Goal: Task Accomplishment & Management: Manage account settings

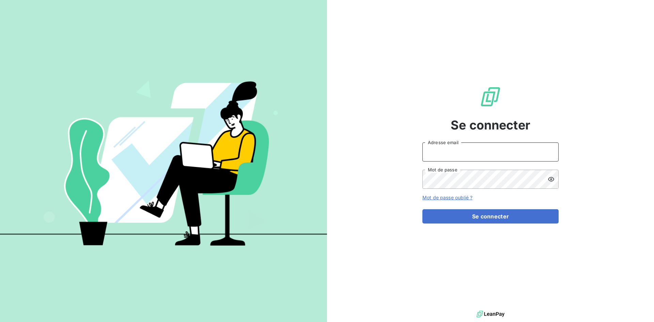
click at [447, 154] on input "Adresse email" at bounding box center [490, 151] width 136 height 19
type input "[EMAIL_ADDRESS][DOMAIN_NAME]"
click at [422, 209] on button "Se connecter" at bounding box center [490, 216] width 136 height 14
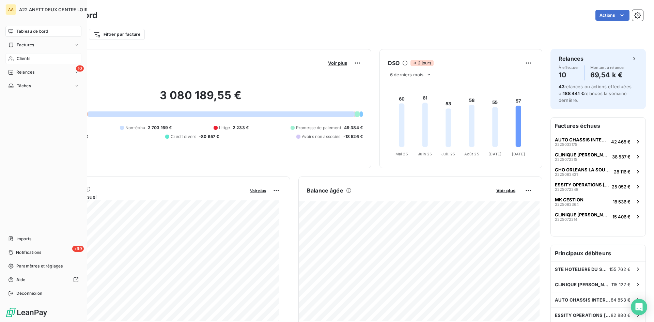
click at [15, 57] on div "Clients" at bounding box center [43, 58] width 76 height 11
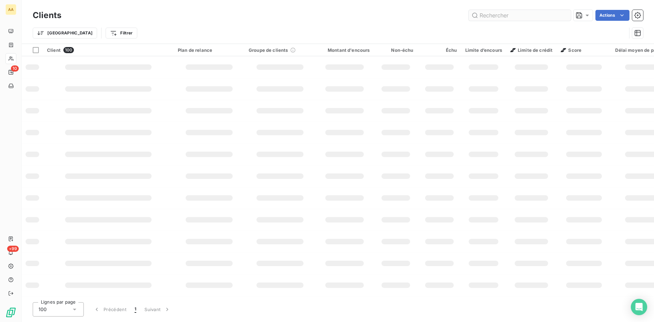
click at [496, 17] on input "text" at bounding box center [519, 15] width 102 height 11
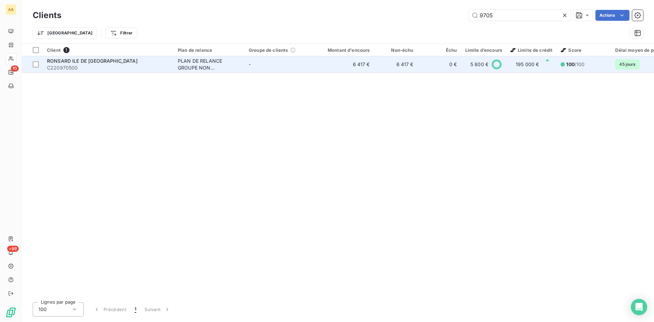
type input "9705"
click at [202, 62] on div "PLAN DE RELANCE GROUPE NON AUTOMATIQUE" at bounding box center [209, 65] width 63 height 14
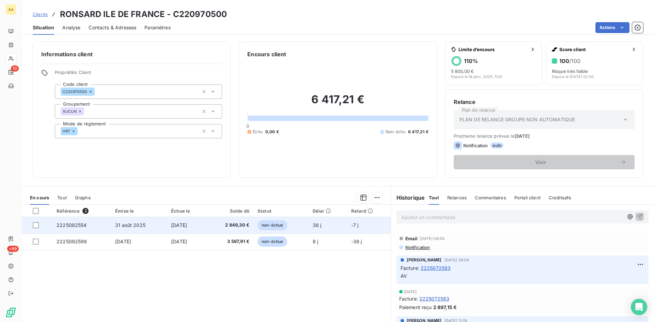
click at [75, 225] on span "2225082554" at bounding box center [72, 225] width 30 height 6
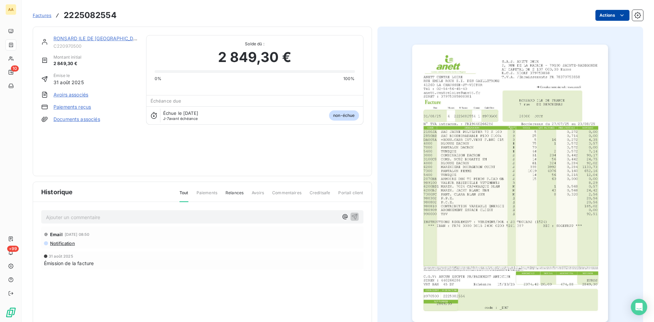
click at [599, 16] on html "AA 10 +99 Factures 2225082554 Actions RONSARD ILE DE FRANCE C220970500 Montant …" at bounding box center [327, 161] width 654 height 322
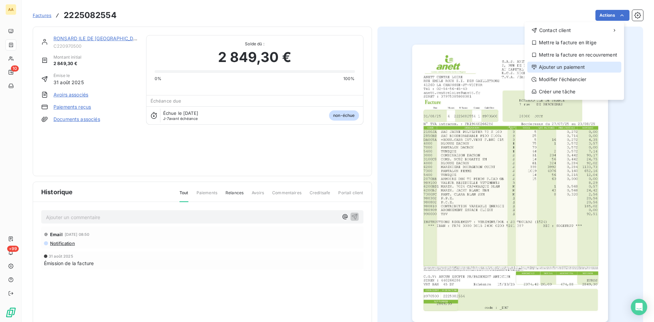
click at [564, 65] on div "Ajouter un paiement" at bounding box center [574, 67] width 94 height 11
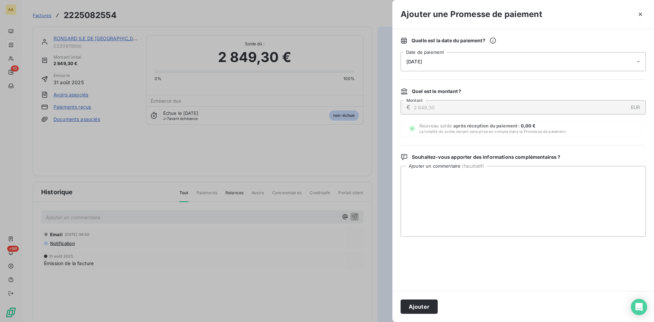
click at [458, 62] on div "[DATE]" at bounding box center [522, 61] width 245 height 19
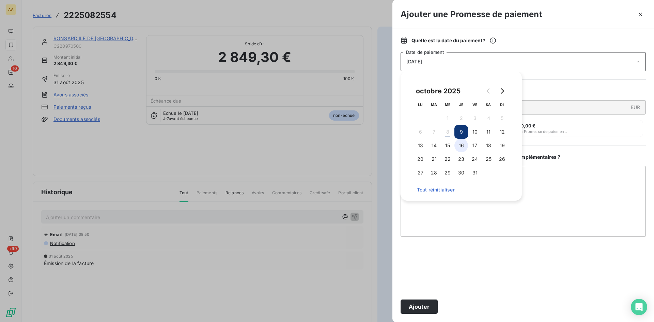
click at [457, 147] on button "16" at bounding box center [461, 146] width 14 height 14
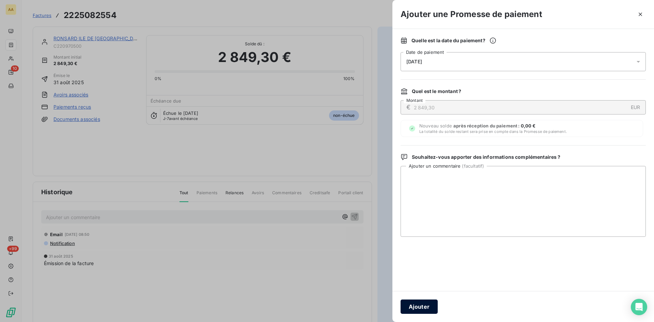
click at [420, 306] on button "Ajouter" at bounding box center [418, 306] width 37 height 14
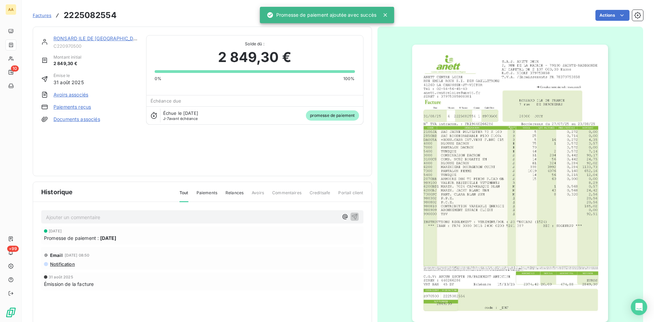
click at [70, 217] on p "Ajouter un commentaire ﻿" at bounding box center [192, 217] width 292 height 9
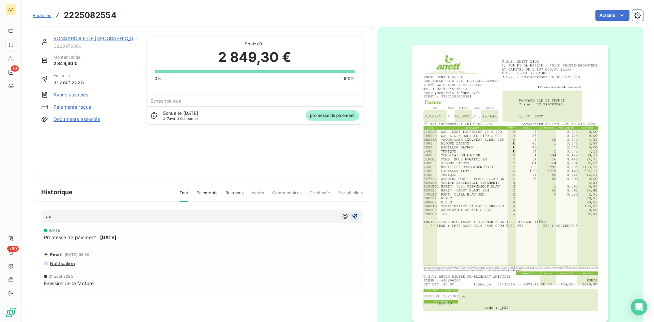
click at [352, 217] on icon "button" at bounding box center [354, 216] width 7 height 7
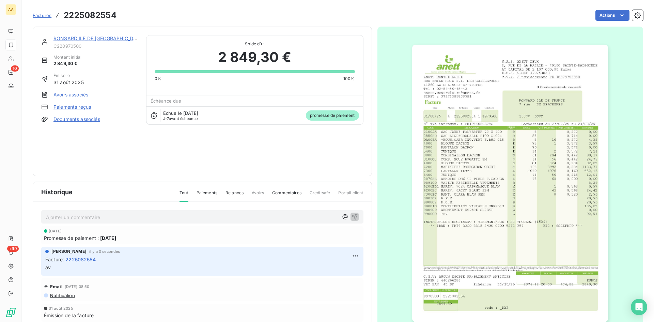
click at [76, 40] on link "RONSARD ILE DE [GEOGRAPHIC_DATA]" at bounding box center [98, 38] width 91 height 6
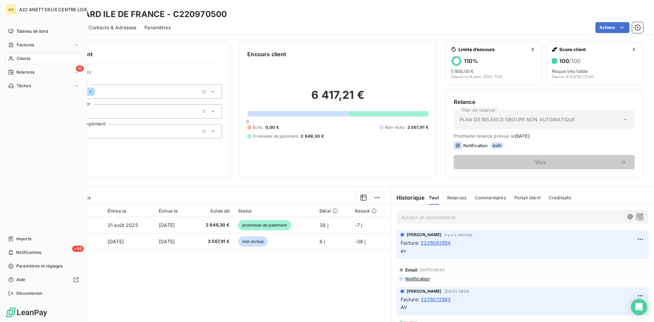
click at [24, 58] on span "Clients" at bounding box center [24, 58] width 14 height 6
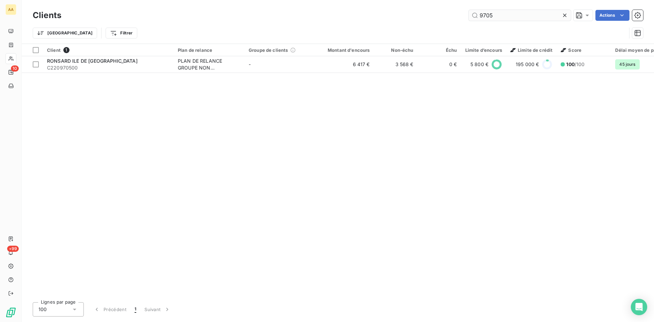
drag, startPoint x: 480, startPoint y: 17, endPoint x: 472, endPoint y: 17, distance: 7.5
click at [472, 17] on input "9705" at bounding box center [519, 15] width 102 height 11
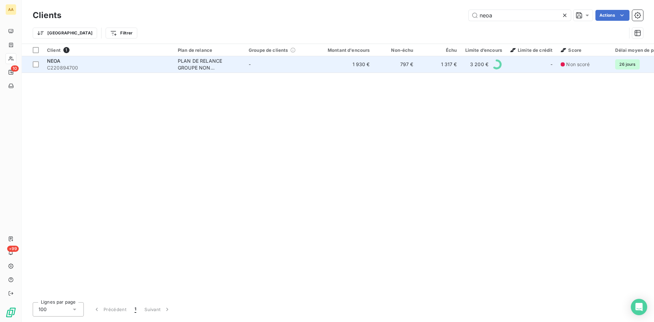
type input "neoa"
click at [204, 60] on div "PLAN DE RELANCE GROUPE NON AUTOMATIQUE" at bounding box center [209, 65] width 63 height 14
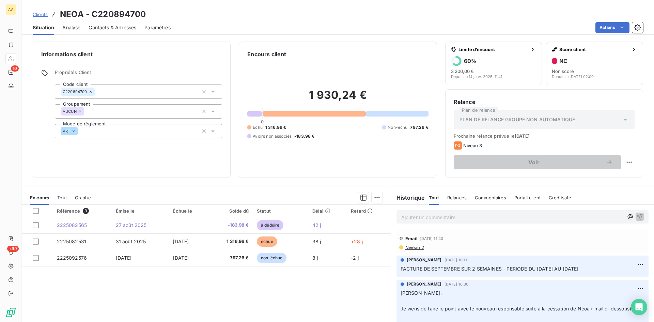
click at [448, 212] on div "Ajouter un commentaire ﻿" at bounding box center [522, 216] width 252 height 13
click at [445, 217] on p "Ajouter un commentaire ﻿" at bounding box center [512, 217] width 222 height 9
click at [501, 218] on p "[PERSON_NAME] <[PERSON_NAME][EMAIL_ADDRESS][DOMAIN_NAME]>" at bounding box center [512, 217] width 222 height 8
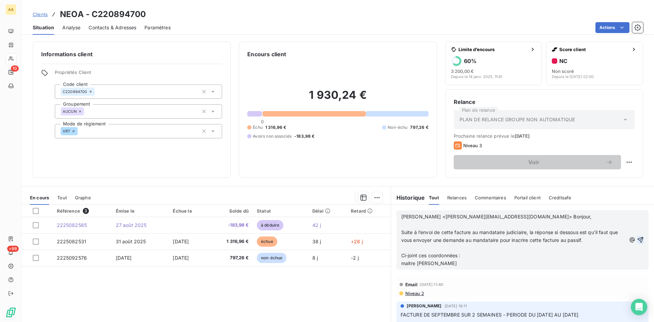
click at [637, 239] on icon "button" at bounding box center [640, 240] width 6 height 6
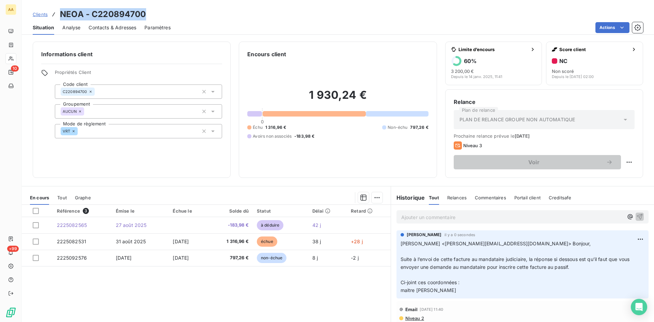
drag, startPoint x: 153, startPoint y: 16, endPoint x: 58, endPoint y: 16, distance: 95.3
click at [58, 16] on div "Clients NEOA - C220894700" at bounding box center [338, 14] width 632 height 12
copy h3 "NEOA - C220894700"
drag, startPoint x: 637, startPoint y: 0, endPoint x: 493, endPoint y: 21, distance: 145.3
click at [493, 23] on div "Actions" at bounding box center [411, 27] width 464 height 11
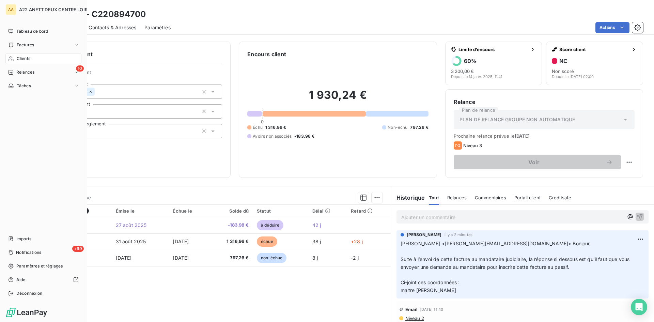
click at [19, 61] on span "Clients" at bounding box center [24, 58] width 14 height 6
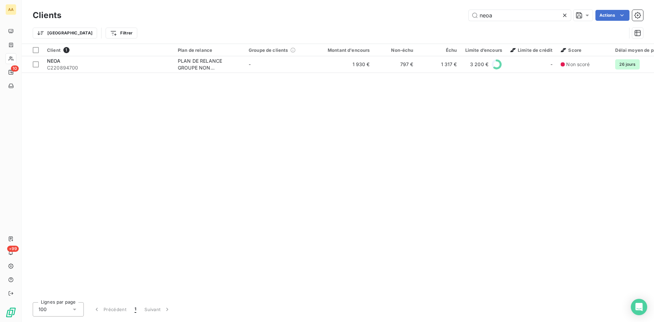
drag, startPoint x: 503, startPoint y: 18, endPoint x: 438, endPoint y: 22, distance: 65.1
click at [438, 22] on div "Clients neoa Actions" at bounding box center [338, 15] width 610 height 14
type input "7055"
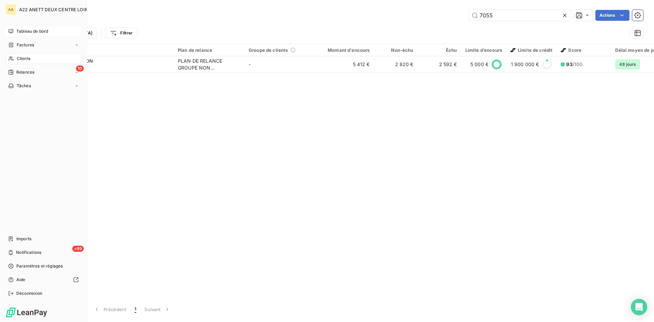
click at [18, 31] on span "Tableau de bord" at bounding box center [32, 31] width 32 height 6
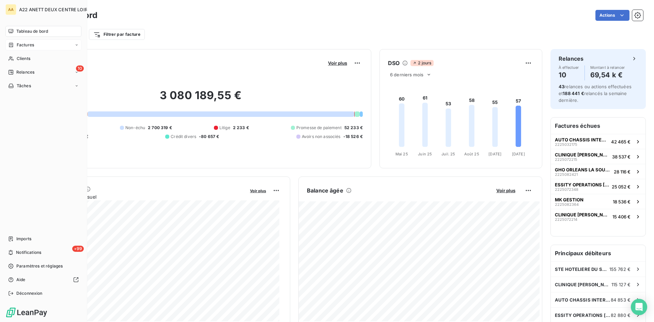
drag, startPoint x: 16, startPoint y: 58, endPoint x: 69, endPoint y: 48, distance: 54.1
click at [15, 59] on div "Clients" at bounding box center [43, 58] width 76 height 11
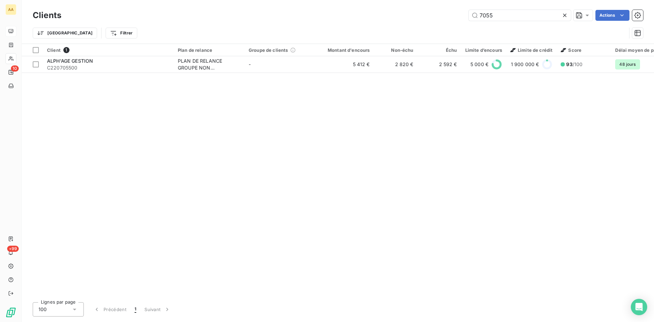
drag, startPoint x: 505, startPoint y: 20, endPoint x: 456, endPoint y: 21, distance: 49.4
click at [456, 21] on div "Clients 7055 Actions" at bounding box center [338, 15] width 610 height 14
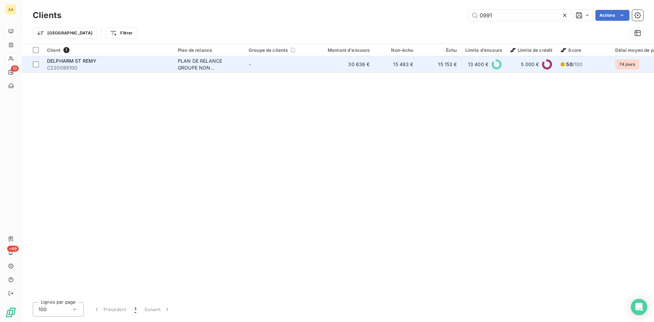
type input "0991"
click at [206, 68] on div "PLAN DE RELANCE GROUPE NON AUTOMATIQUE" at bounding box center [209, 65] width 63 height 14
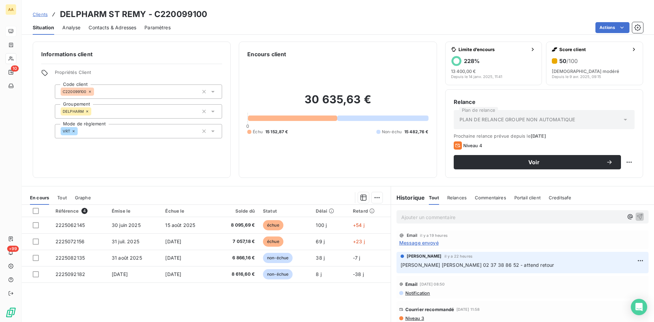
click at [415, 217] on p "Ajouter un commentaire ﻿" at bounding box center [512, 217] width 222 height 9
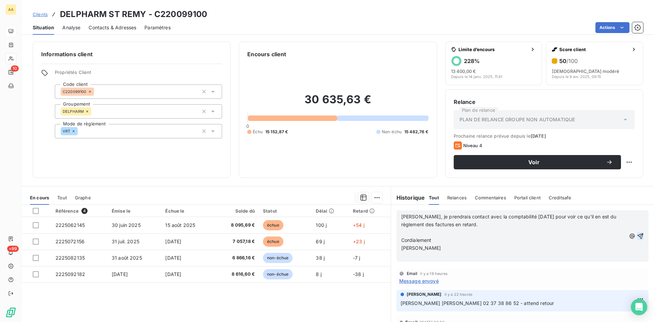
click at [637, 236] on icon "button" at bounding box center [640, 236] width 7 height 7
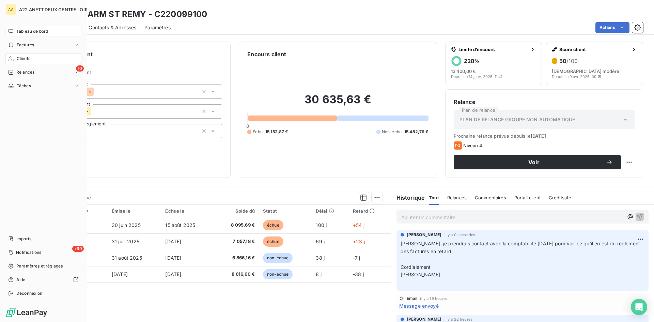
click at [13, 56] on icon at bounding box center [11, 58] width 6 height 5
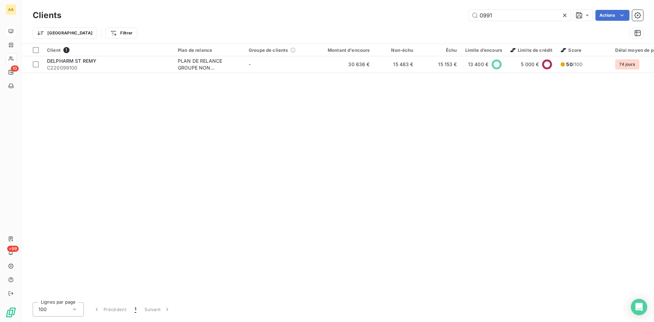
drag, startPoint x: 476, startPoint y: 15, endPoint x: 445, endPoint y: 15, distance: 31.3
click at [445, 15] on div "0991 Actions" at bounding box center [355, 15] width 573 height 11
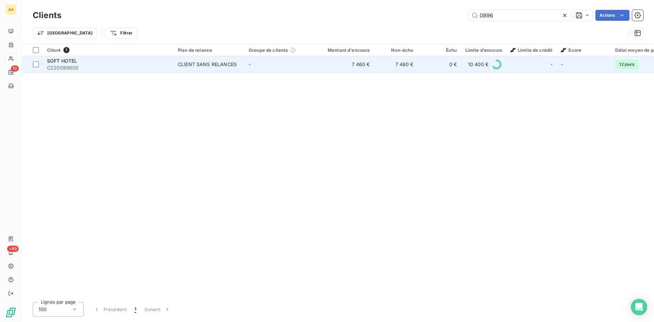
type input "0896"
click at [182, 68] on td "CLIENT SANS RELANCES" at bounding box center [209, 64] width 71 height 16
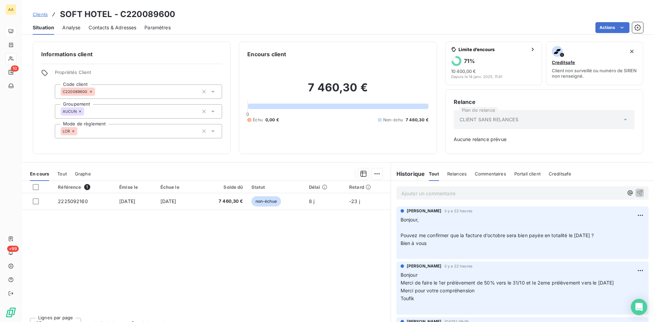
drag, startPoint x: 437, startPoint y: 194, endPoint x: 435, endPoint y: 191, distance: 4.3
click at [437, 194] on p "Ajouter un commentaire ﻿" at bounding box center [512, 193] width 222 height 9
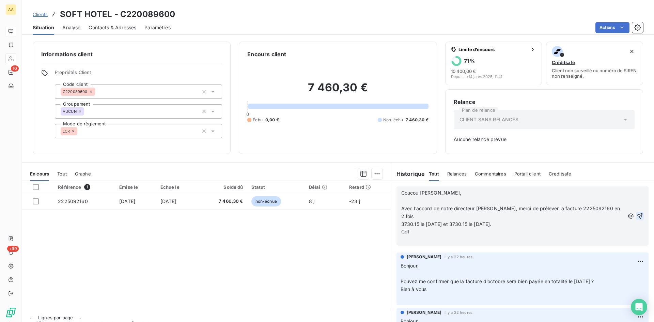
click at [636, 212] on icon "button" at bounding box center [639, 215] width 7 height 7
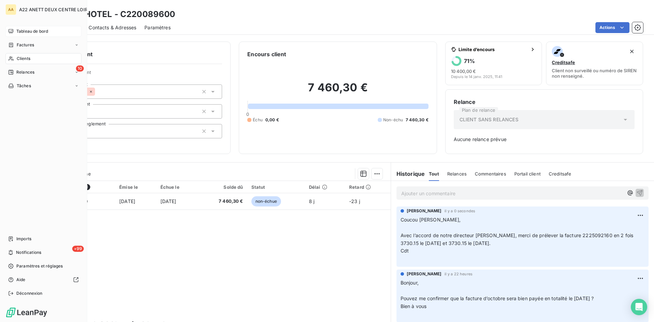
click at [28, 31] on span "Tableau de bord" at bounding box center [32, 31] width 32 height 6
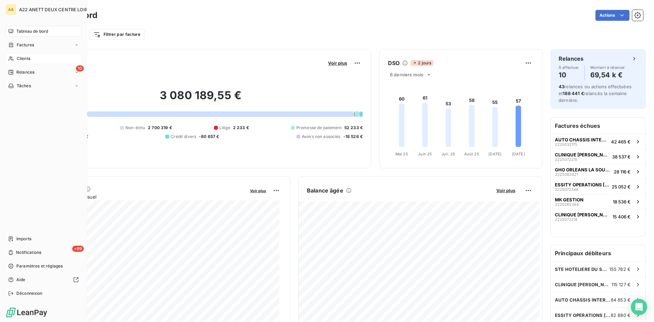
click at [29, 56] on span "Clients" at bounding box center [24, 58] width 14 height 6
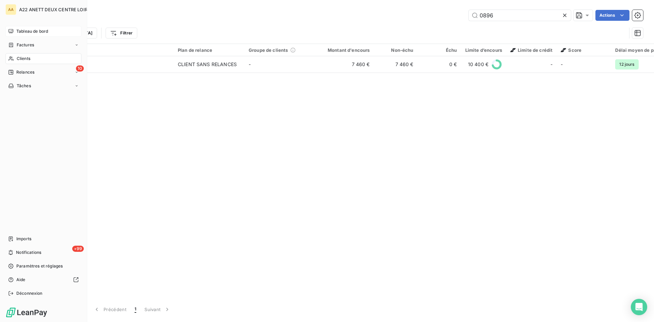
click at [26, 58] on span "Clients" at bounding box center [24, 58] width 14 height 6
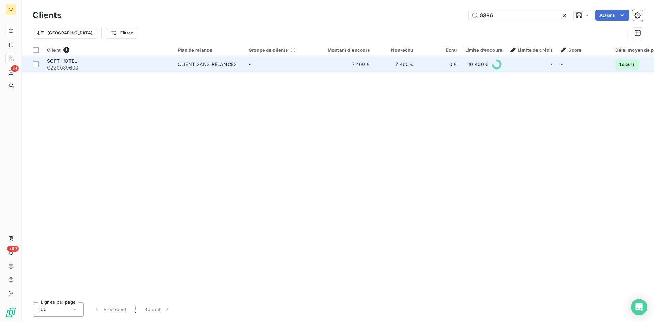
click at [196, 64] on div "CLIENT SANS RELANCES" at bounding box center [207, 64] width 59 height 7
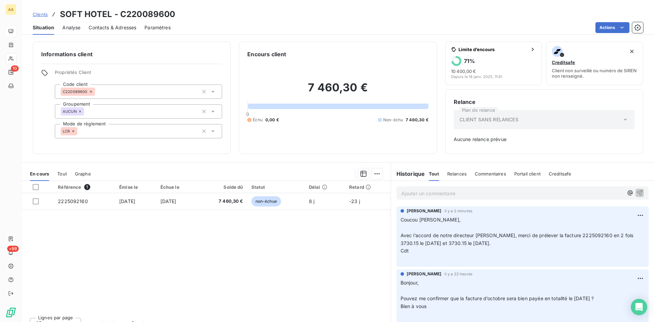
click at [21, 57] on div "AA 10 +99 Clients SOFT HOTEL - C220089600 Situation Analyse Contacts & Adresses…" at bounding box center [327, 161] width 654 height 322
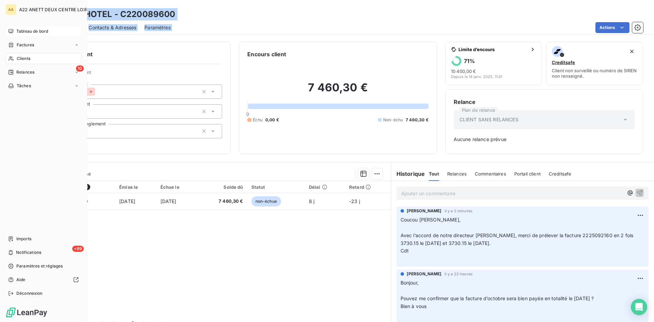
click at [19, 57] on span "Clients" at bounding box center [24, 58] width 14 height 6
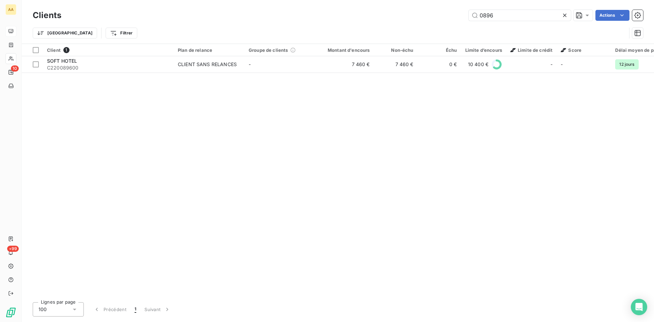
drag, startPoint x: 451, startPoint y: 19, endPoint x: 432, endPoint y: 19, distance: 19.4
click at [432, 19] on div "0896 Actions" at bounding box center [355, 15] width 573 height 11
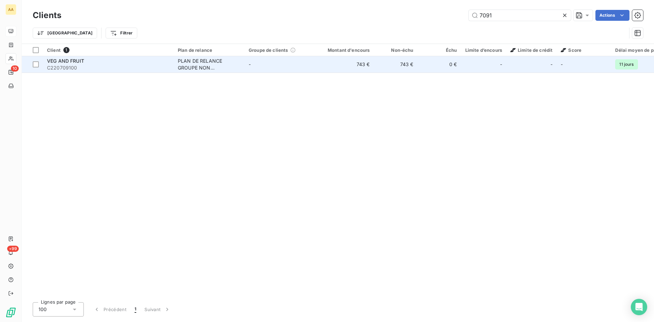
type input "7091"
click at [198, 63] on div "PLAN DE RELANCE GROUPE NON AUTOMATIQUE" at bounding box center [209, 65] width 63 height 14
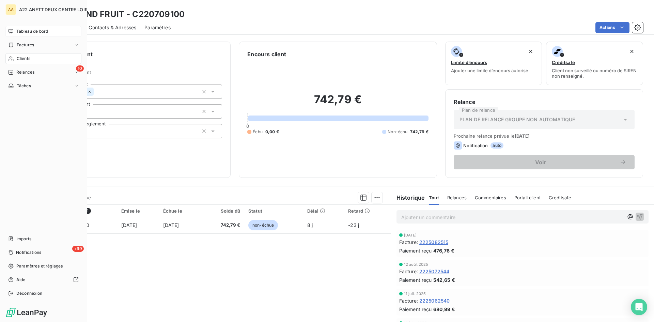
click at [23, 59] on span "Clients" at bounding box center [24, 58] width 14 height 6
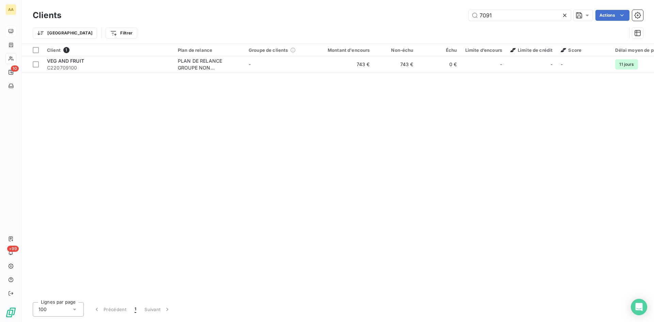
drag, startPoint x: 499, startPoint y: 18, endPoint x: 437, endPoint y: 30, distance: 62.9
click at [445, 21] on div "Clients 7091 Actions" at bounding box center [338, 15] width 610 height 14
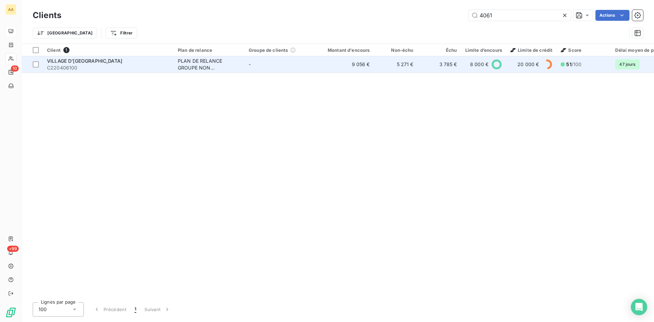
type input "4061"
click at [205, 60] on div "PLAN DE RELANCE GROUPE NON AUTOMATIQUE" at bounding box center [209, 65] width 63 height 14
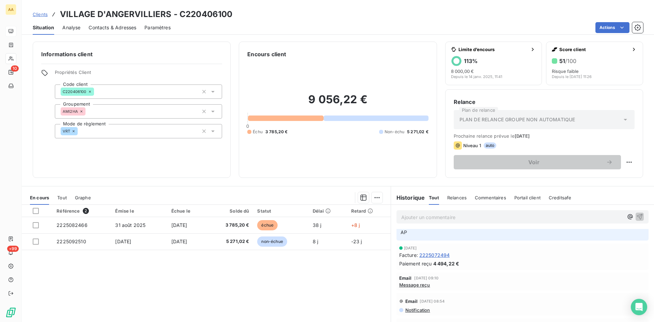
scroll to position [34, 0]
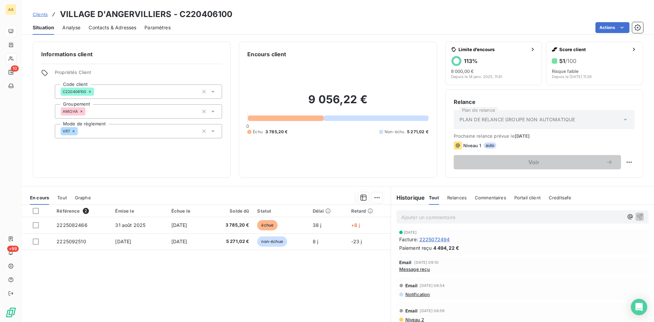
click at [406, 269] on span "Message reçu" at bounding box center [414, 268] width 31 height 5
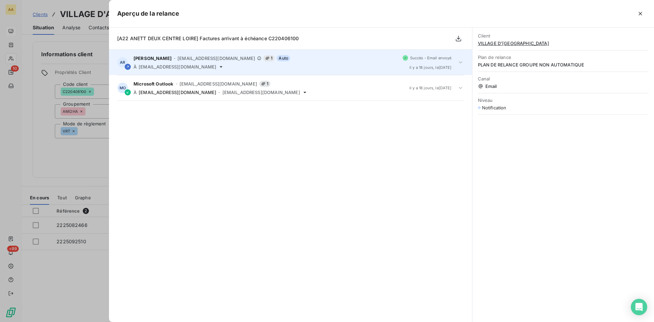
click at [201, 55] on div "AR [PERSON_NAME] - [EMAIL_ADDRESS][DOMAIN_NAME] 1 Auto À [EMAIL_ADDRESS][DOMAIN…" at bounding box center [290, 62] width 363 height 25
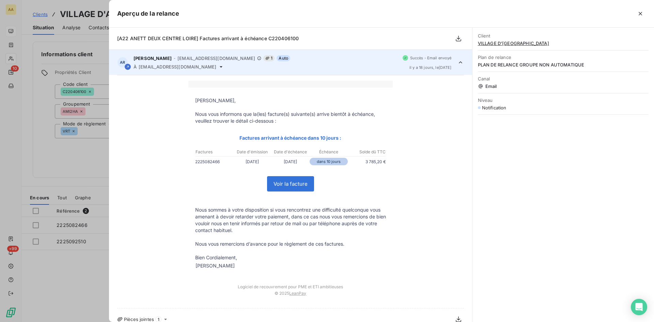
click at [94, 151] on div at bounding box center [327, 161] width 654 height 322
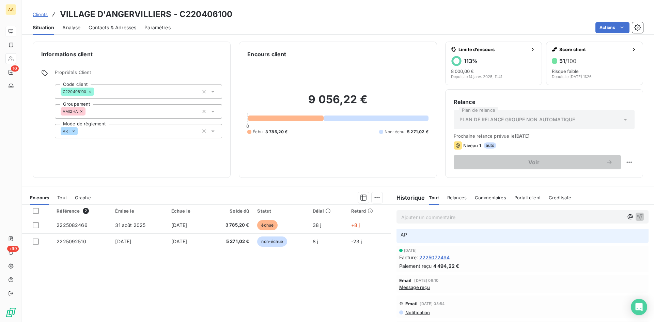
scroll to position [0, 0]
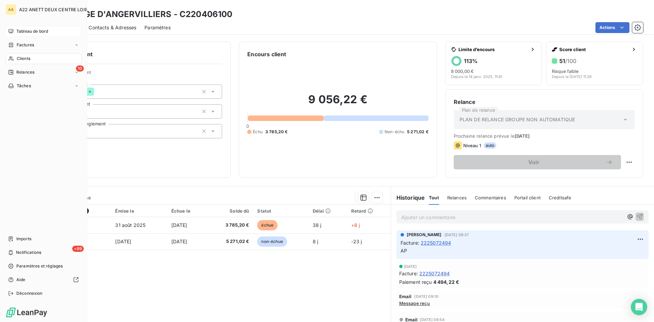
click at [18, 60] on span "Clients" at bounding box center [24, 58] width 14 height 6
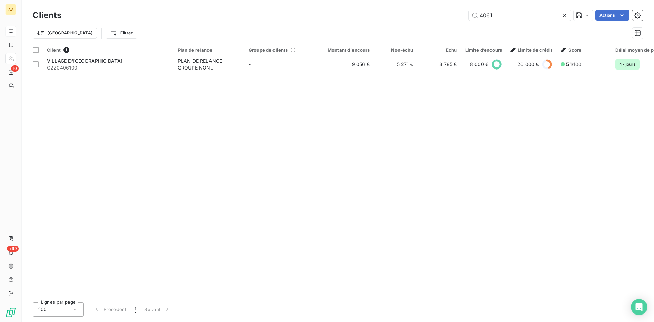
drag, startPoint x: 483, startPoint y: 16, endPoint x: 410, endPoint y: 38, distance: 76.9
click at [432, 16] on div "4061 Actions" at bounding box center [355, 15] width 573 height 11
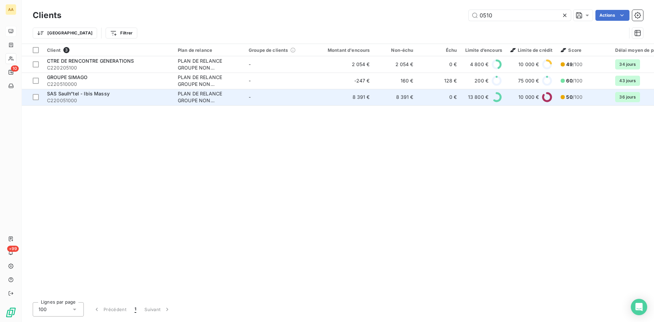
type input "0510"
click at [199, 98] on div "PLAN DE RELANCE GROUPE NON AUTOMATIQUE" at bounding box center [209, 97] width 63 height 14
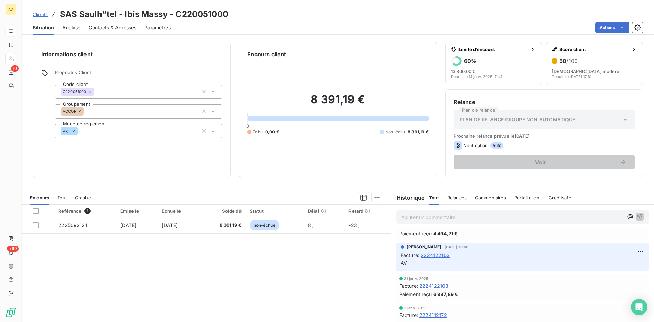
scroll to position [613, 0]
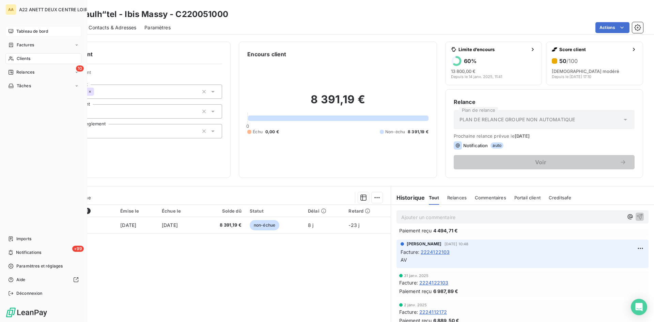
drag, startPoint x: 30, startPoint y: 58, endPoint x: 48, endPoint y: 54, distance: 18.8
click at [30, 58] on span "Clients" at bounding box center [24, 58] width 14 height 6
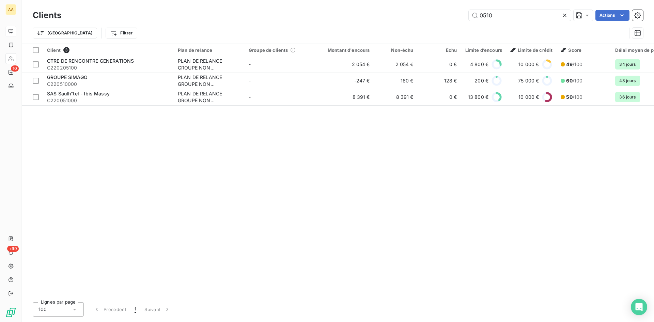
drag, startPoint x: 482, startPoint y: 16, endPoint x: 457, endPoint y: 24, distance: 26.3
click at [459, 21] on div "Clients 0510 Actions" at bounding box center [338, 15] width 610 height 14
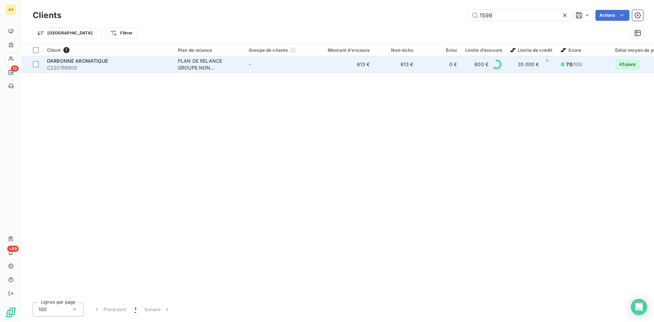
type input "1599"
click at [202, 62] on div "PLAN DE RELANCE GROUPE NON AUTOMATIQUE" at bounding box center [209, 65] width 63 height 14
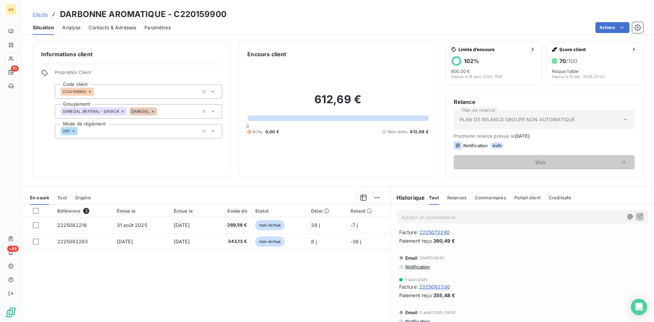
scroll to position [68, 0]
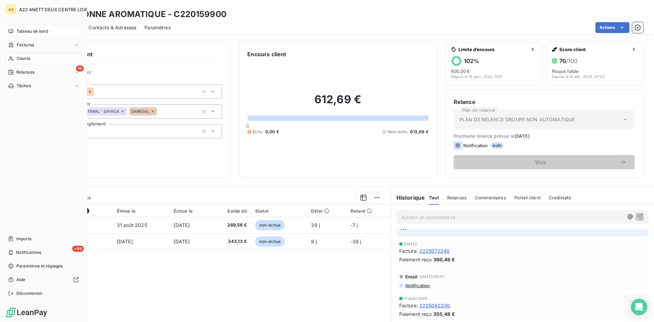
click at [18, 59] on span "Clients" at bounding box center [24, 58] width 14 height 6
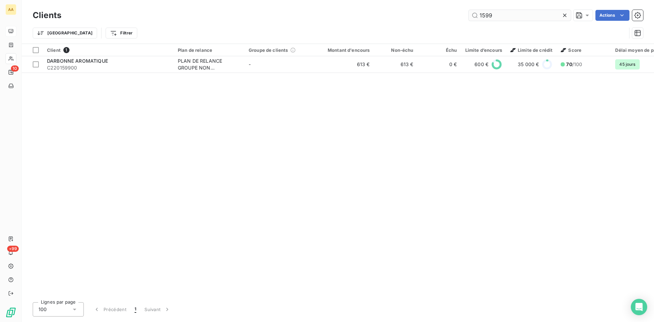
drag, startPoint x: 496, startPoint y: 11, endPoint x: 484, endPoint y: 15, distance: 12.3
click at [494, 12] on input "1599" at bounding box center [519, 15] width 102 height 11
drag, startPoint x: 484, startPoint y: 15, endPoint x: 443, endPoint y: 25, distance: 41.9
click at [444, 24] on div "Clients 1599 Actions Trier Filtrer" at bounding box center [338, 25] width 610 height 35
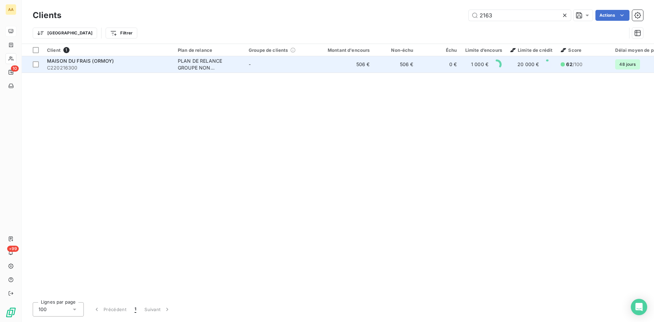
type input "2163"
click at [192, 69] on div "PLAN DE RELANCE GROUPE NON AUTOMATIQUE" at bounding box center [209, 65] width 63 height 14
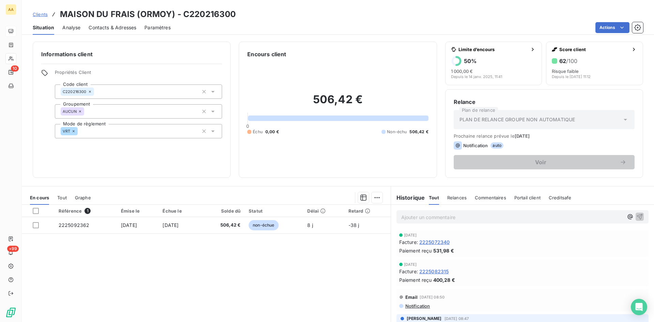
drag, startPoint x: 647, startPoint y: 0, endPoint x: 471, endPoint y: 0, distance: 176.3
click at [498, 17] on div "Clients MAISON DU FRAIS (ORMOY) - C220216300" at bounding box center [338, 14] width 632 height 12
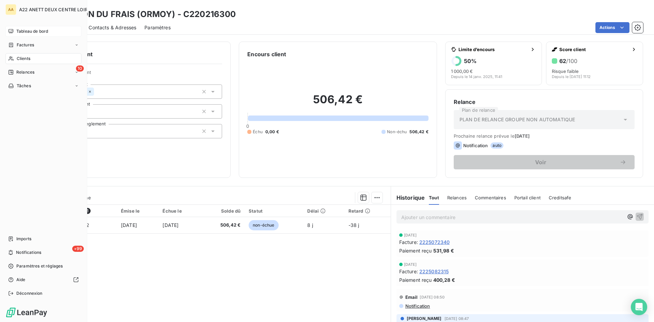
click at [31, 60] on div "Clients" at bounding box center [43, 58] width 76 height 11
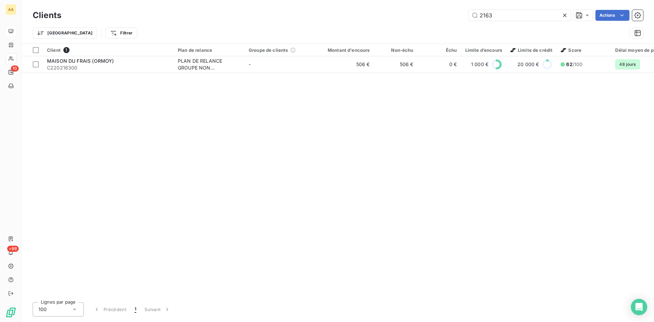
drag, startPoint x: 492, startPoint y: 15, endPoint x: 443, endPoint y: 15, distance: 48.7
click at [443, 15] on div "2163 Actions" at bounding box center [355, 15] width 573 height 11
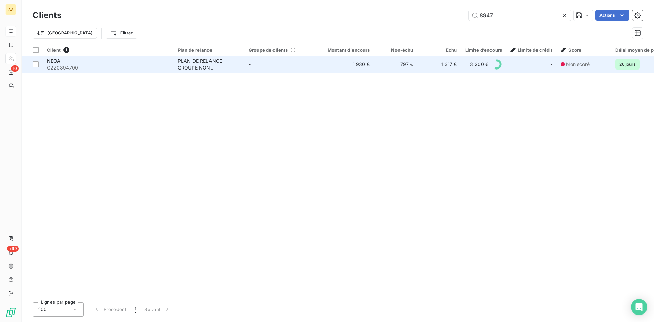
type input "8947"
click at [190, 65] on div "PLAN DE RELANCE GROUPE NON AUTOMATIQUE" at bounding box center [209, 65] width 63 height 14
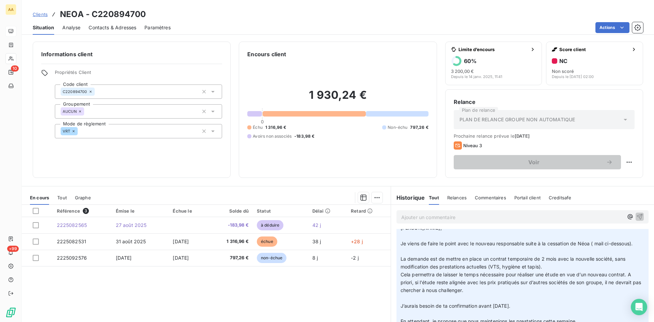
scroll to position [136, 0]
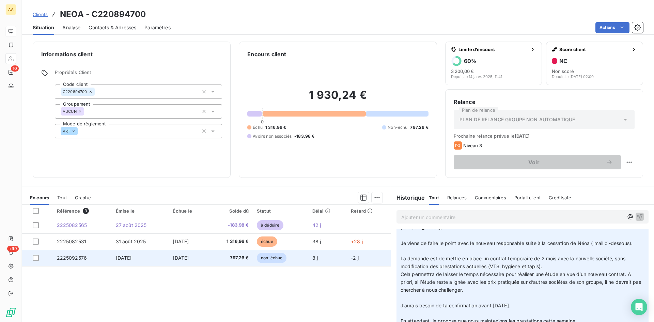
click at [66, 257] on span "2225092576" at bounding box center [72, 258] width 30 height 6
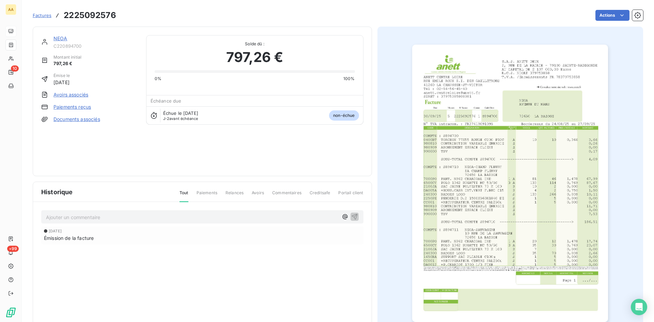
click at [466, 186] on img "button" at bounding box center [510, 183] width 196 height 277
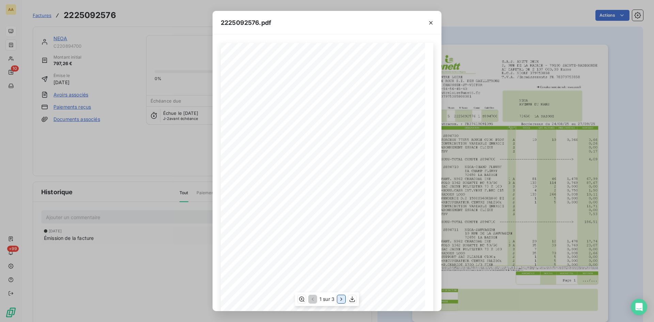
click at [343, 299] on icon "button" at bounding box center [341, 298] width 7 height 7
drag, startPoint x: 433, startPoint y: 24, endPoint x: 323, endPoint y: 20, distance: 109.7
click at [432, 23] on icon "button" at bounding box center [430, 22] width 7 height 7
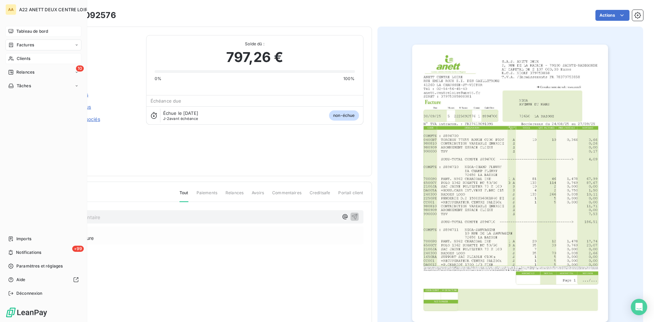
click at [23, 59] on span "Clients" at bounding box center [24, 58] width 14 height 6
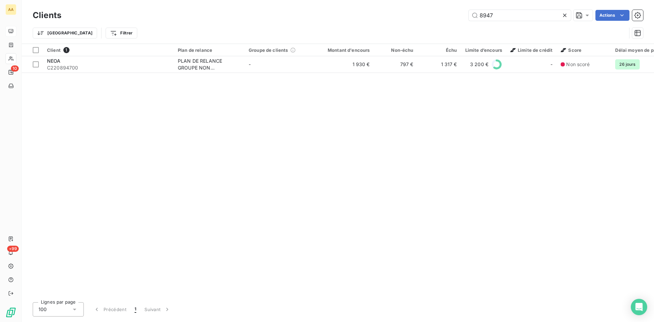
drag, startPoint x: 499, startPoint y: 19, endPoint x: 425, endPoint y: 27, distance: 74.6
click at [446, 17] on div "8947 Actions" at bounding box center [355, 15] width 573 height 11
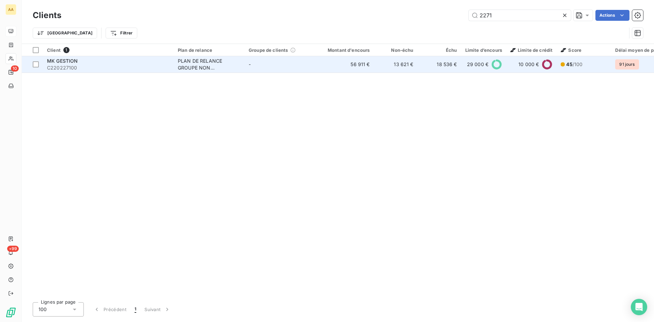
type input "2271"
click at [204, 63] on div "PLAN DE RELANCE GROUPE NON AUTOMATIQUE" at bounding box center [209, 65] width 63 height 14
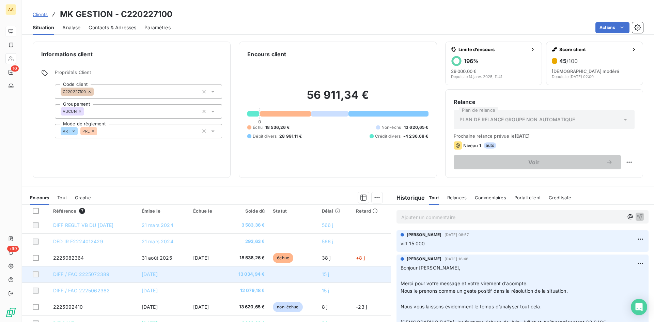
scroll to position [34, 0]
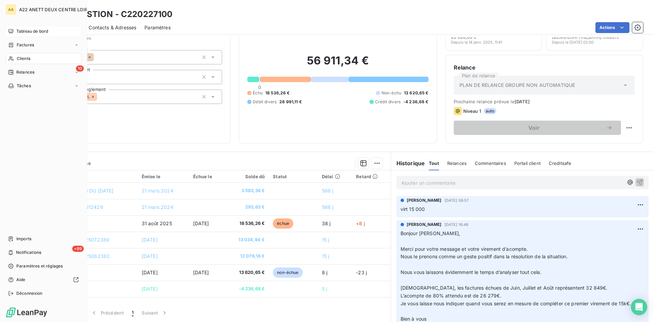
click at [23, 59] on span "Clients" at bounding box center [24, 58] width 14 height 6
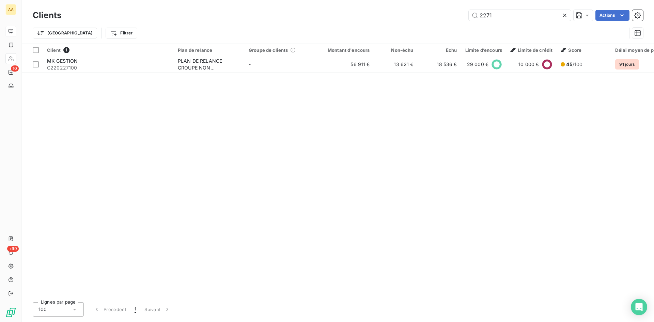
drag, startPoint x: 501, startPoint y: 18, endPoint x: 461, endPoint y: 18, distance: 39.5
click at [461, 18] on div "2271 Actions" at bounding box center [355, 15] width 573 height 11
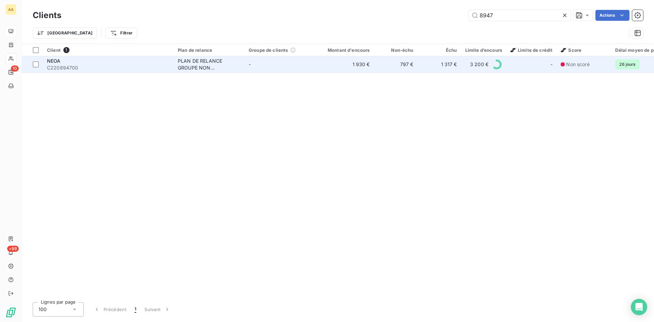
type input "8947"
click at [194, 62] on div "PLAN DE RELANCE GROUPE NON AUTOMATIQUE" at bounding box center [209, 65] width 63 height 14
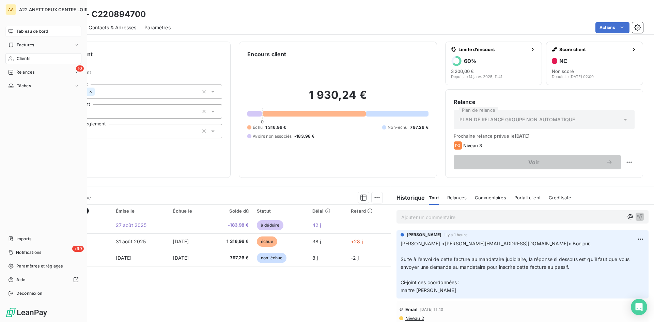
click at [28, 31] on span "Tableau de bord" at bounding box center [32, 31] width 32 height 6
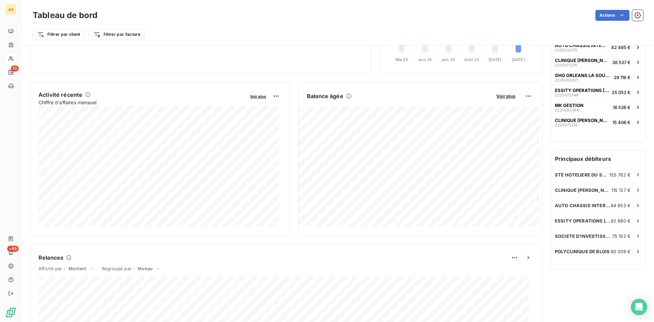
scroll to position [102, 0]
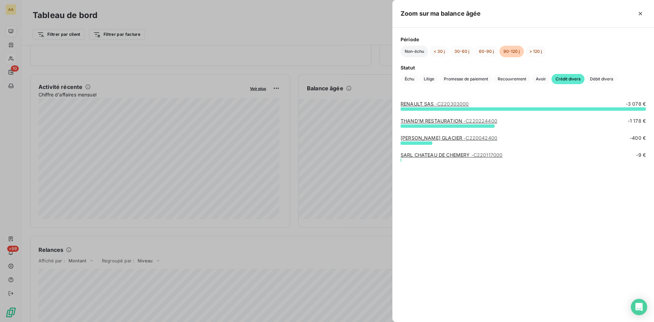
click at [417, 51] on button "Non-échu" at bounding box center [414, 52] width 28 height 12
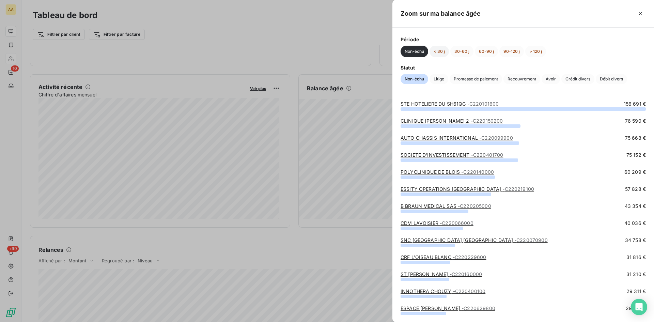
click at [444, 51] on button "< 30 j" at bounding box center [438, 52] width 19 height 12
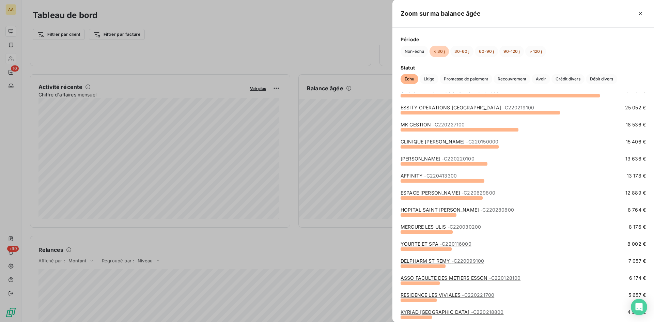
scroll to position [0, 0]
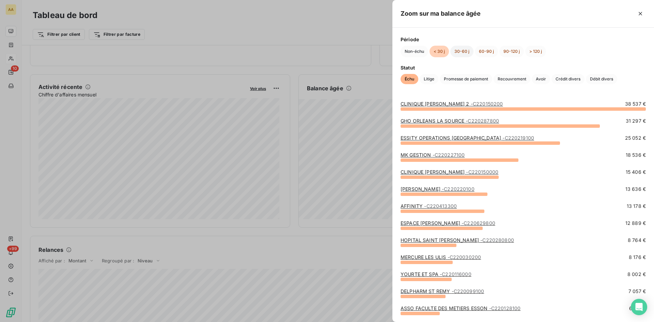
click at [461, 51] on button "30-60 j" at bounding box center [461, 52] width 23 height 12
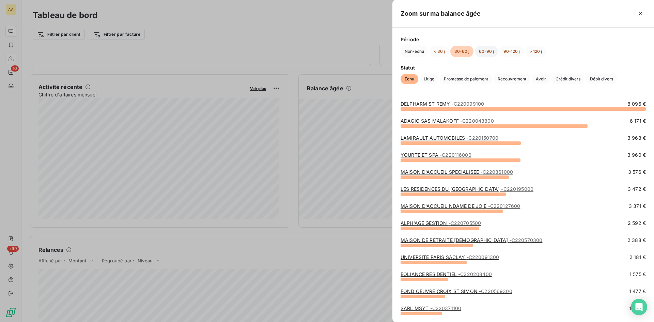
click at [486, 52] on button "60-90 j" at bounding box center [486, 52] width 23 height 12
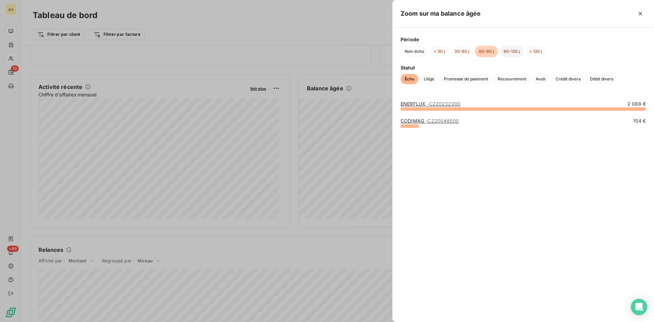
click at [509, 50] on button "90-120 j" at bounding box center [511, 52] width 25 height 12
click at [538, 52] on button "> 120 j" at bounding box center [535, 52] width 21 height 12
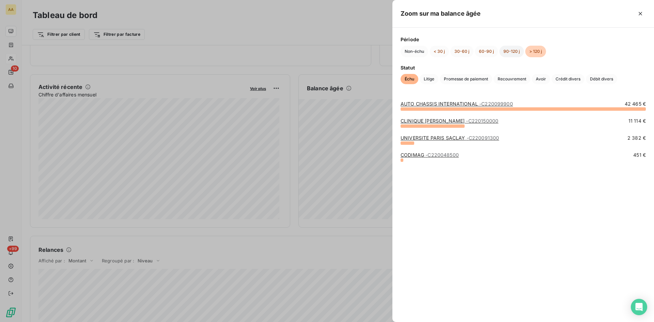
click at [511, 54] on button "90-120 j" at bounding box center [511, 52] width 25 height 12
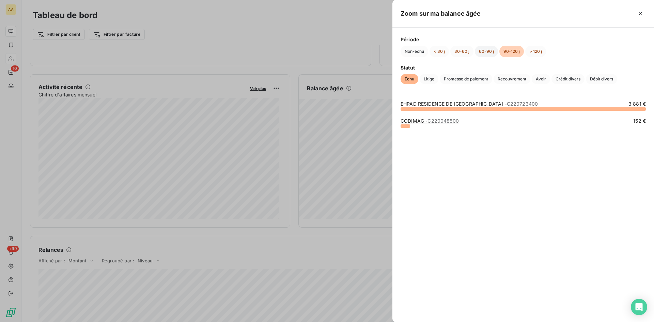
click at [482, 52] on button "60-90 j" at bounding box center [486, 52] width 23 height 12
click at [459, 52] on button "30-60 j" at bounding box center [461, 52] width 23 height 12
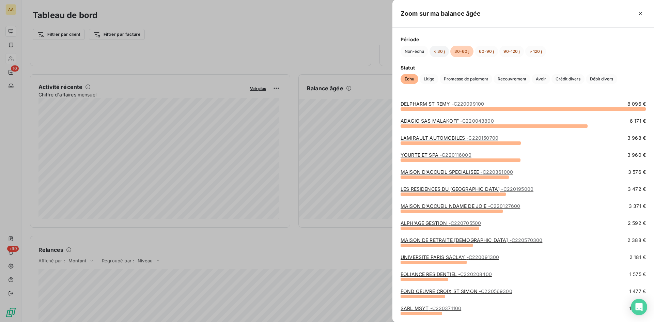
click at [441, 51] on button "< 30 j" at bounding box center [438, 52] width 19 height 12
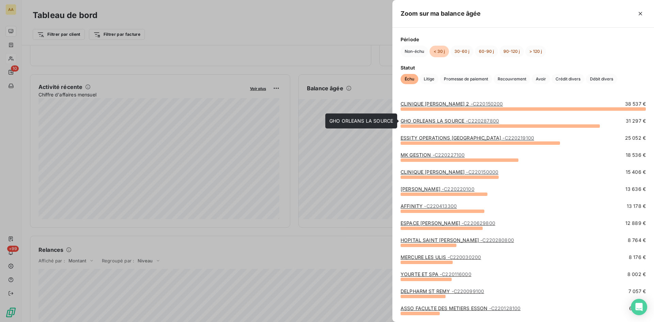
click at [474, 118] on span "- C220287800" at bounding box center [481, 121] width 33 height 6
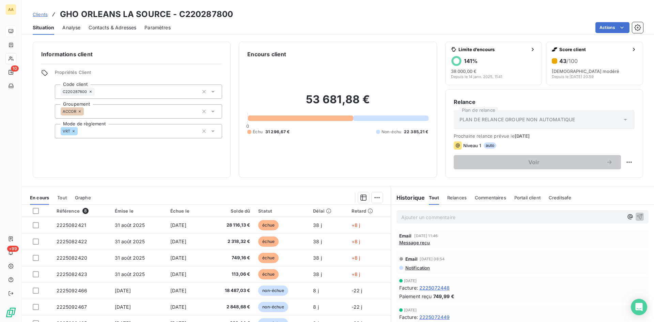
click at [408, 243] on span "Message reçu" at bounding box center [414, 242] width 31 height 5
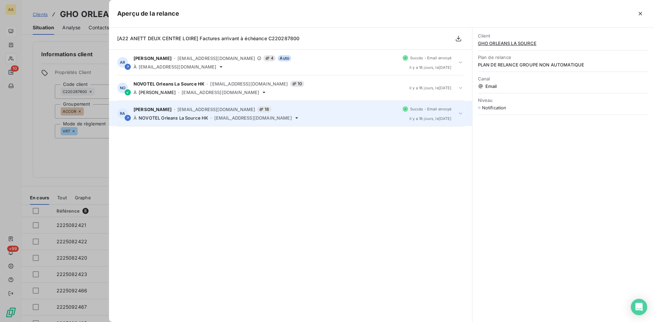
click at [244, 117] on span "[EMAIL_ADDRESS][DOMAIN_NAME]" at bounding box center [253, 117] width 78 height 5
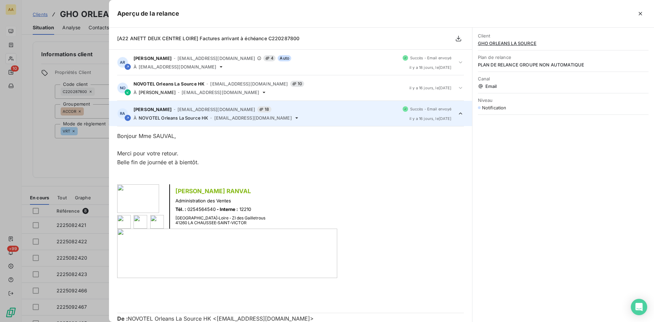
scroll to position [51, 0]
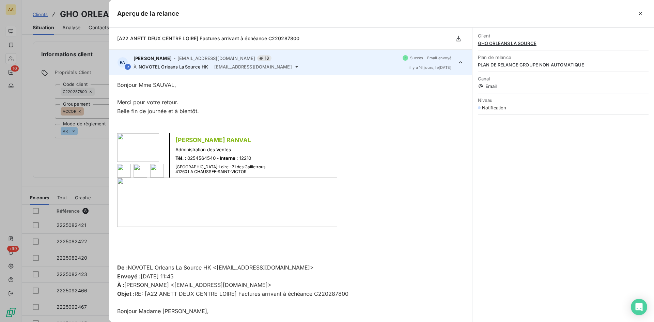
click at [92, 155] on div at bounding box center [327, 161] width 654 height 322
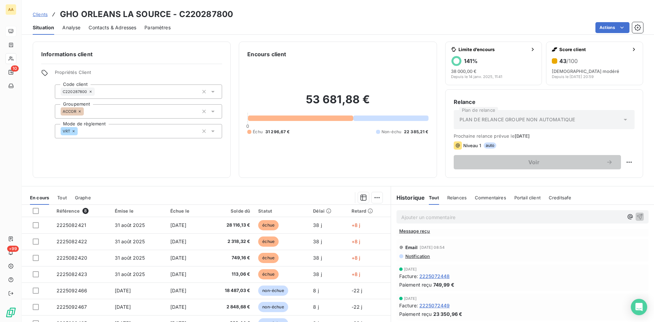
scroll to position [0, 0]
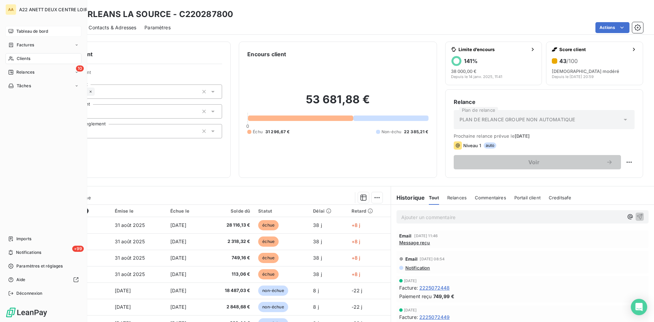
click at [22, 31] on span "Tableau de bord" at bounding box center [32, 31] width 32 height 6
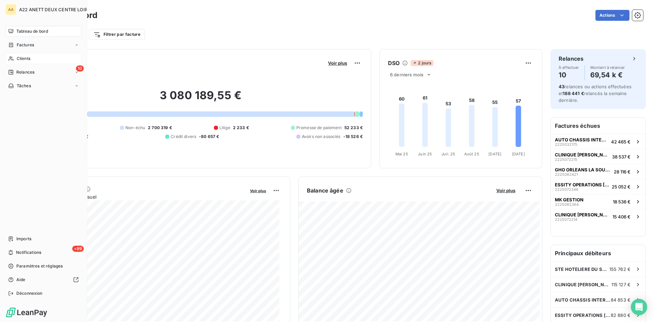
click at [34, 30] on span "Tableau de bord" at bounding box center [32, 31] width 32 height 6
click at [25, 57] on span "Clients" at bounding box center [24, 58] width 14 height 6
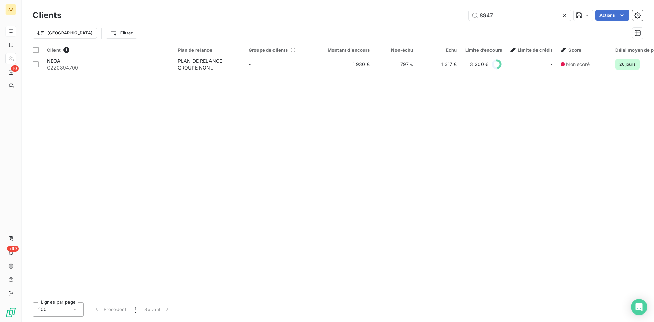
drag, startPoint x: 480, startPoint y: 14, endPoint x: 465, endPoint y: 14, distance: 14.3
click at [465, 14] on div "8947 Actions" at bounding box center [355, 15] width 573 height 11
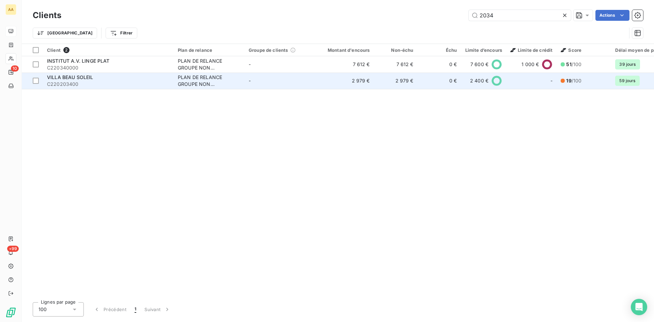
type input "2034"
click at [184, 85] on div "PLAN DE RELANCE GROUPE NON AUTOMATIQUE" at bounding box center [209, 81] width 63 height 14
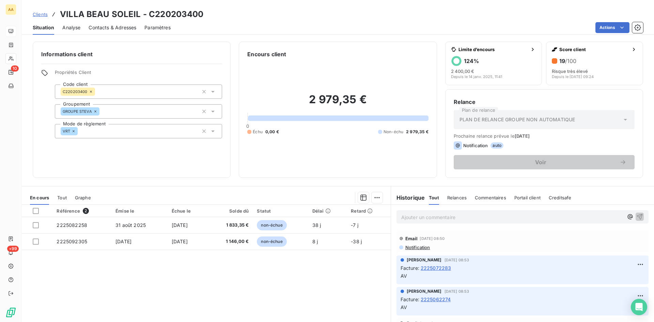
click at [412, 216] on p "Ajouter un commentaire ﻿" at bounding box center [512, 217] width 222 height 9
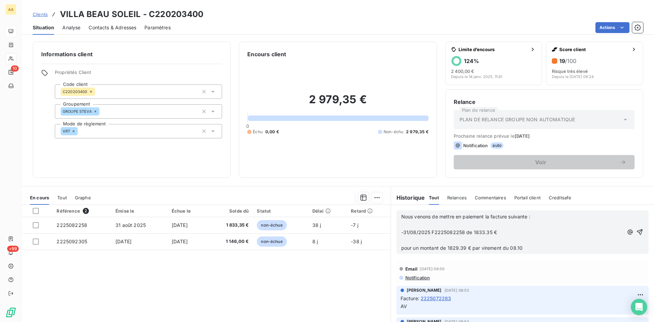
click at [545, 215] on p "Nous venons de mettre en paiement la facture suivante :" at bounding box center [512, 217] width 222 height 8
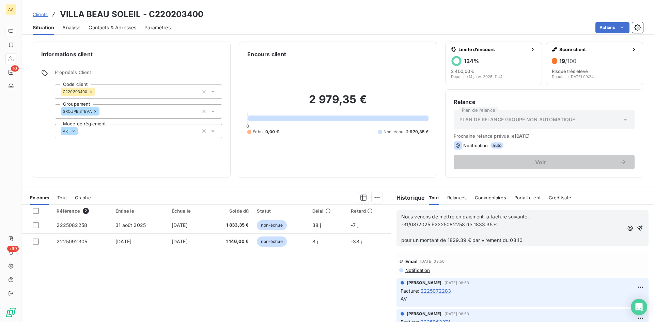
click at [504, 221] on p "-31/08/2025 F2225082258 de 1833.35 €" at bounding box center [512, 225] width 222 height 8
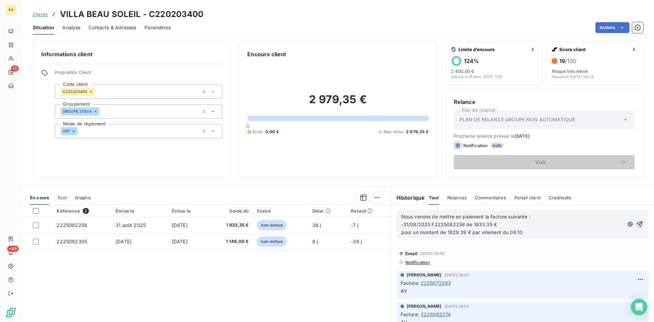
click at [636, 224] on icon "button" at bounding box center [639, 224] width 7 height 7
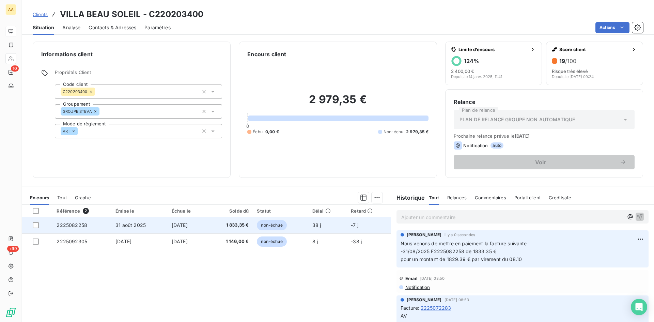
click at [78, 224] on span "2225082258" at bounding box center [72, 225] width 31 height 6
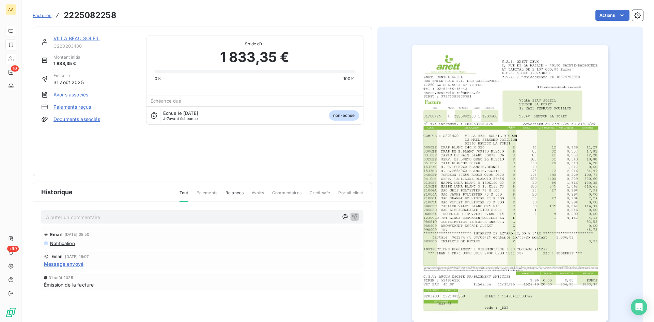
click at [492, 145] on img "button" at bounding box center [510, 183] width 196 height 277
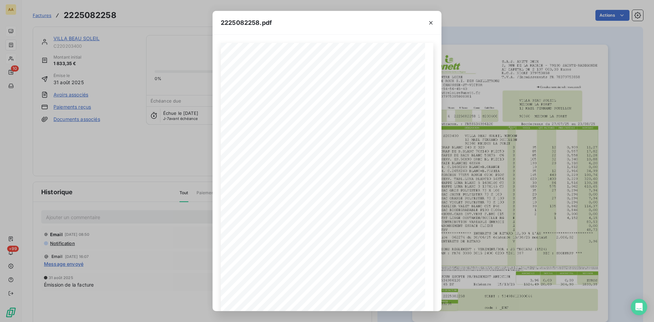
drag, startPoint x: 199, startPoint y: 166, endPoint x: 100, endPoint y: 66, distance: 140.3
click at [198, 166] on div "2225082258.pdf S.A.S. ANETT DEUX [STREET_ADDRESS] AU CAPITAL DE 2 107 000,00 Eu…" at bounding box center [327, 161] width 654 height 322
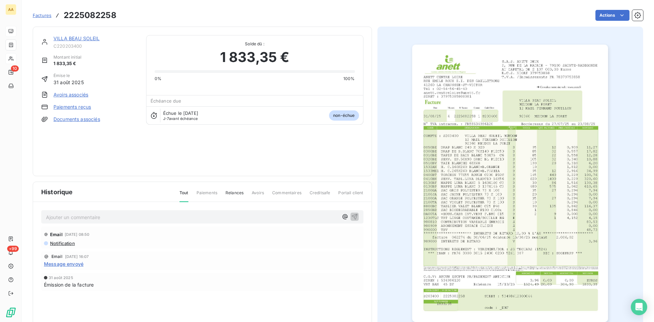
click at [81, 38] on link "VILLA BEAU SOLEIL" at bounding box center [76, 38] width 46 height 6
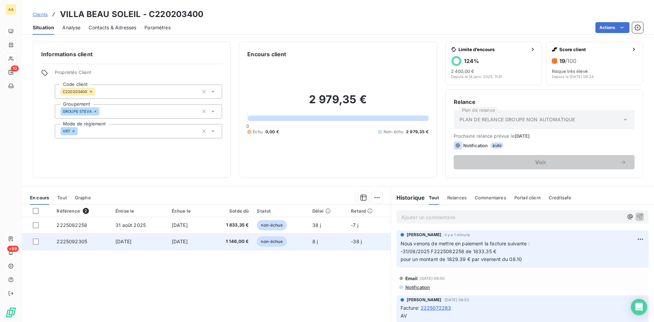
click at [70, 240] on span "2225092305" at bounding box center [72, 241] width 31 height 6
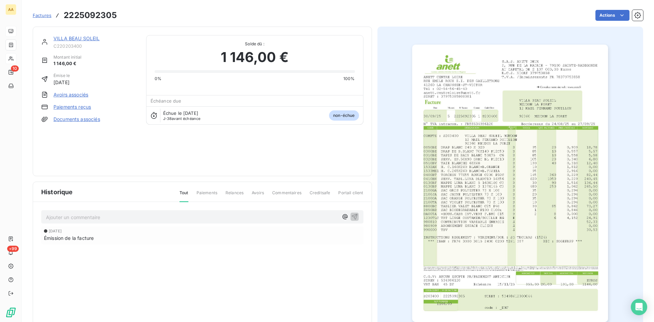
click at [87, 37] on link "VILLA BEAU SOLEIL" at bounding box center [76, 38] width 46 height 6
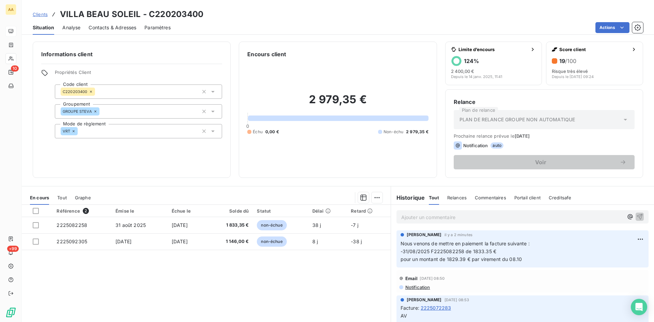
click at [418, 217] on p "Ajouter un commentaire ﻿" at bounding box center [512, 217] width 222 height 9
click at [636, 213] on icon "button" at bounding box center [639, 216] width 7 height 7
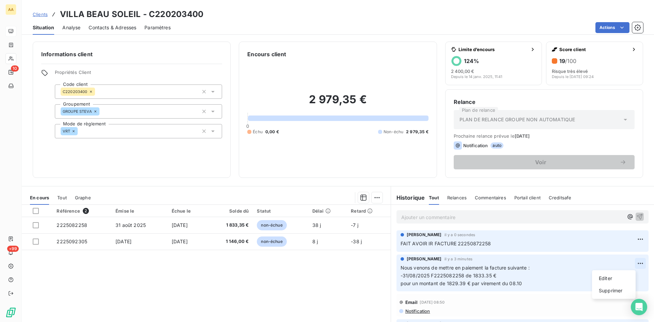
click at [631, 262] on html "AA 10 +99 Clients VILLA BEAU SOLEIL - C220203400 Situation Analyse Contacts & A…" at bounding box center [327, 161] width 654 height 322
click at [606, 276] on div "Editer" at bounding box center [613, 278] width 38 height 11
click at [527, 284] on p "Nous venons de mettre en paiement la facture suivante : -31/08/2025 F2225082258…" at bounding box center [517, 275] width 234 height 23
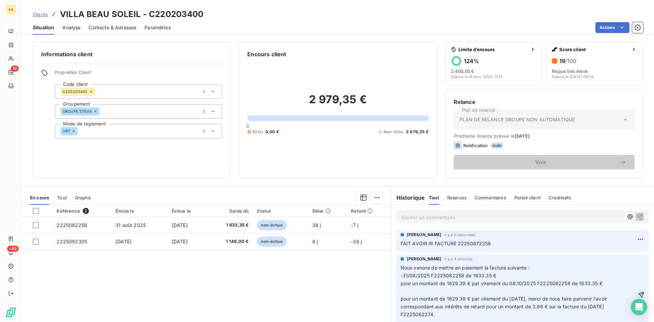
click at [637, 294] on icon "button" at bounding box center [640, 294] width 7 height 7
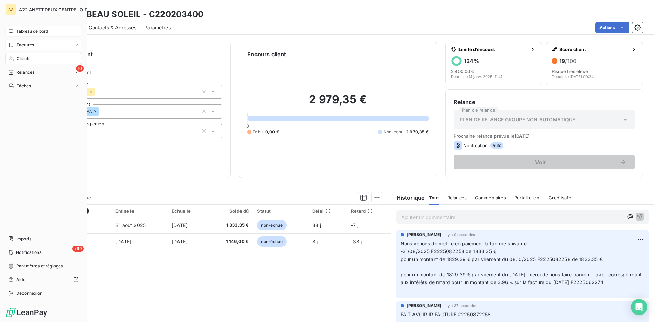
click at [19, 45] on span "Factures" at bounding box center [25, 45] width 17 height 6
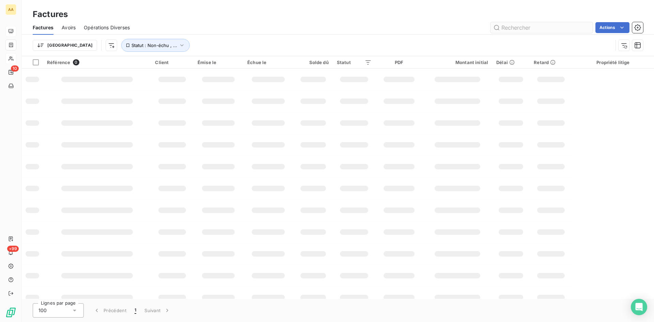
click at [525, 27] on input "text" at bounding box center [541, 27] width 102 height 11
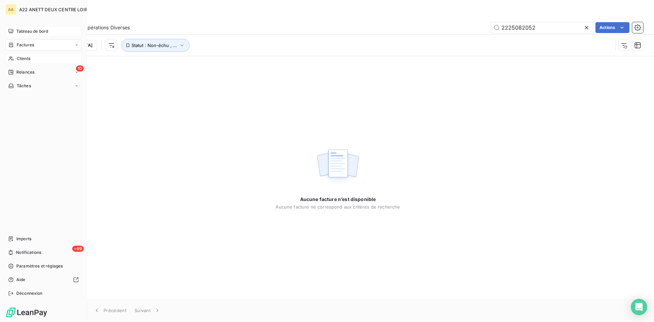
type input "2225082052"
click at [24, 30] on span "Tableau de bord" at bounding box center [32, 31] width 32 height 6
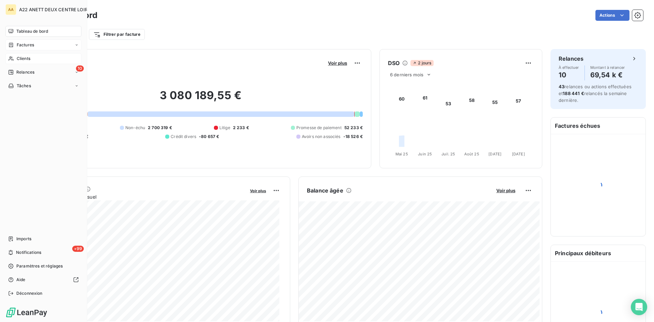
click at [29, 46] on span "Factures" at bounding box center [25, 45] width 17 height 6
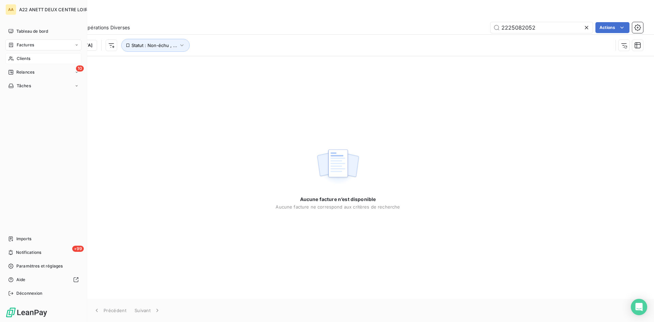
click at [25, 58] on span "Clients" at bounding box center [24, 58] width 14 height 6
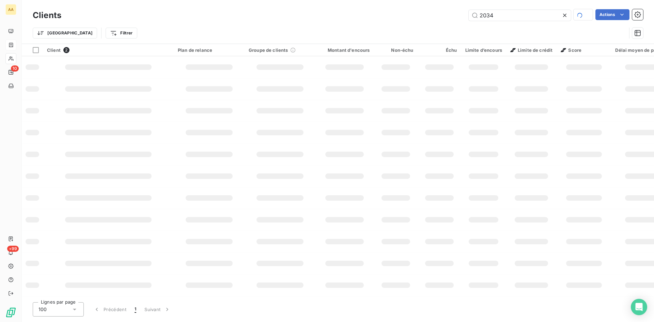
drag, startPoint x: 499, startPoint y: 16, endPoint x: 431, endPoint y: 16, distance: 67.4
click at [431, 16] on div "2034 Actions" at bounding box center [355, 15] width 573 height 12
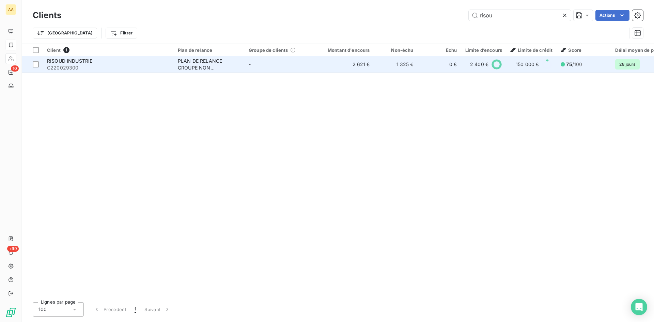
type input "risou"
click at [199, 67] on div "PLAN DE RELANCE GROUPE NON AUTOMATIQUE" at bounding box center [209, 65] width 63 height 14
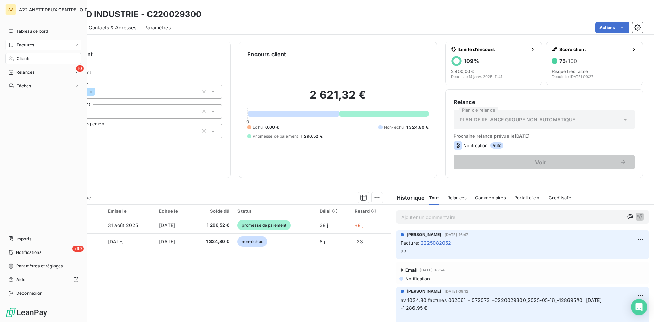
drag, startPoint x: 17, startPoint y: 58, endPoint x: 50, endPoint y: 45, distance: 34.8
click at [17, 58] on span "Clients" at bounding box center [24, 58] width 14 height 6
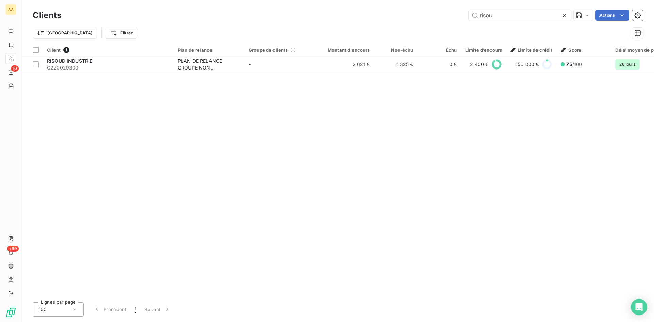
drag, startPoint x: 460, startPoint y: 25, endPoint x: 445, endPoint y: 25, distance: 15.0
click at [445, 25] on div "Clients risou Actions Trier Filtrer" at bounding box center [338, 25] width 610 height 35
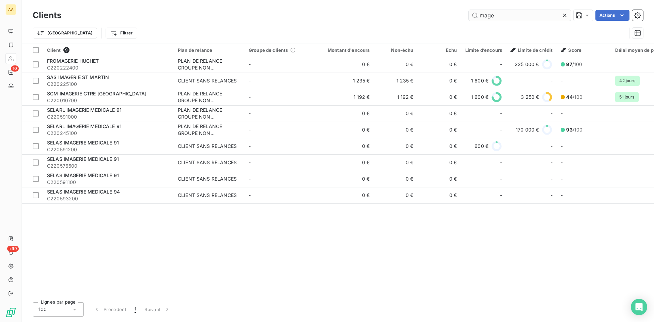
drag, startPoint x: 499, startPoint y: 14, endPoint x: 487, endPoint y: 14, distance: 12.6
click at [487, 14] on input "mage" at bounding box center [519, 15] width 102 height 11
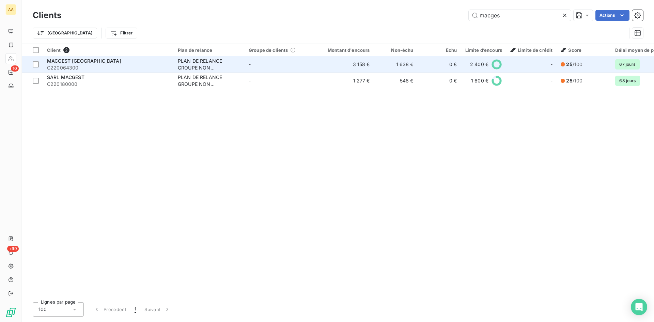
type input "macges"
click at [200, 68] on div "PLAN DE RELANCE GROUPE NON AUTOMATIQUE" at bounding box center [209, 65] width 63 height 14
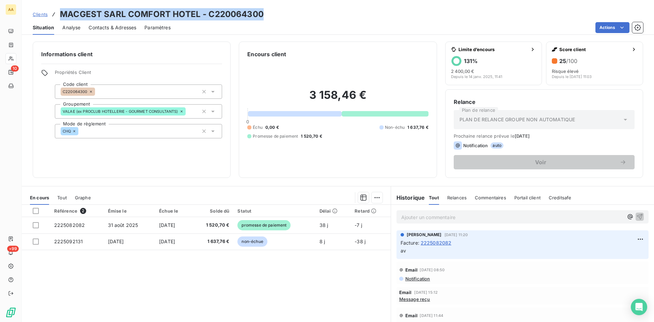
drag, startPoint x: 261, startPoint y: 15, endPoint x: 62, endPoint y: 9, distance: 199.2
click at [58, 9] on div "Clients MACGEST SARL COMFORT HOTEL - C220064300" at bounding box center [338, 14] width 632 height 12
copy h3 "MACGEST SARL COMFORT HOTEL - C220064300"
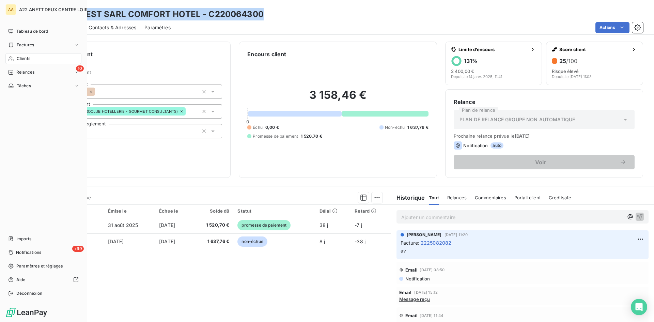
drag, startPoint x: 19, startPoint y: 57, endPoint x: 42, endPoint y: 57, distance: 22.5
click at [19, 57] on span "Clients" at bounding box center [24, 58] width 14 height 6
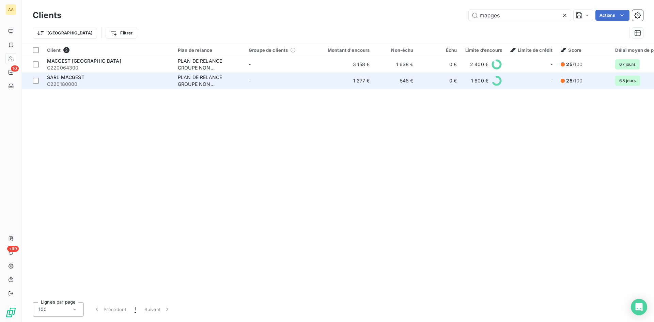
click at [201, 83] on div "PLAN DE RELANCE GROUPE NON AUTOMATIQUE" at bounding box center [209, 81] width 63 height 14
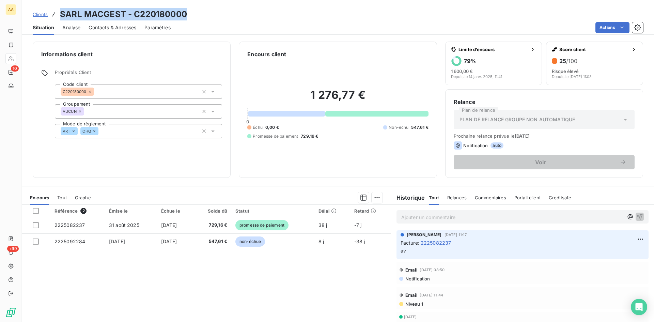
drag, startPoint x: 199, startPoint y: 14, endPoint x: 58, endPoint y: 14, distance: 141.3
click at [58, 14] on div "Clients SARL MACGEST - C220180000" at bounding box center [338, 14] width 632 height 12
copy h3 "SARL MACGEST - C220180000"
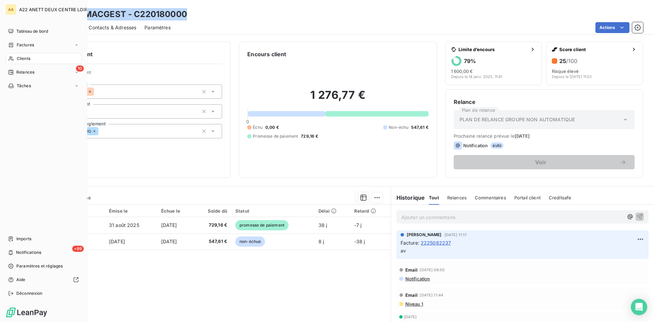
click at [19, 58] on span "Clients" at bounding box center [24, 58] width 14 height 6
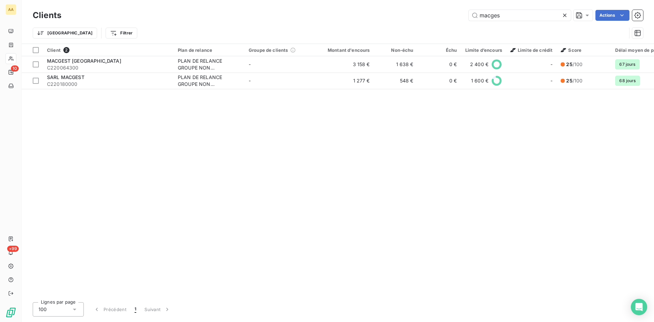
drag, startPoint x: 501, startPoint y: 16, endPoint x: 444, endPoint y: 16, distance: 56.9
click at [444, 16] on div "macges Actions" at bounding box center [355, 15] width 573 height 11
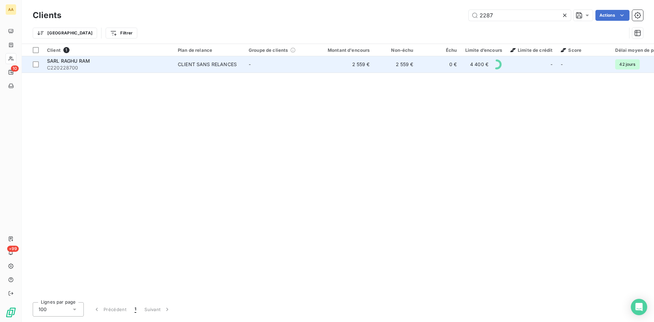
type input "2287"
click at [205, 64] on div "CLIENT SANS RELANCES" at bounding box center [207, 64] width 59 height 7
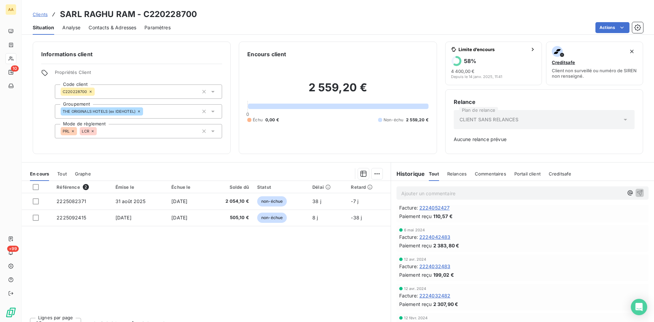
scroll to position [1464, 0]
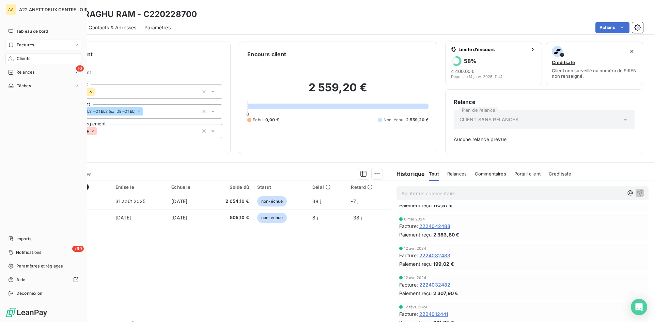
drag, startPoint x: 21, startPoint y: 58, endPoint x: 41, endPoint y: 47, distance: 22.7
click at [22, 57] on span "Clients" at bounding box center [24, 58] width 14 height 6
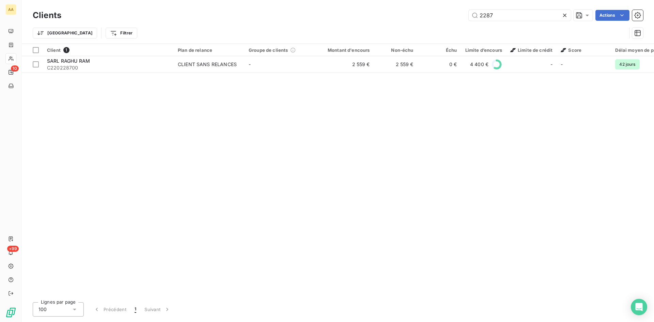
drag, startPoint x: 495, startPoint y: 16, endPoint x: 417, endPoint y: 26, distance: 78.9
click at [418, 25] on div "Clients 2287 Actions Trier Filtrer" at bounding box center [338, 25] width 610 height 35
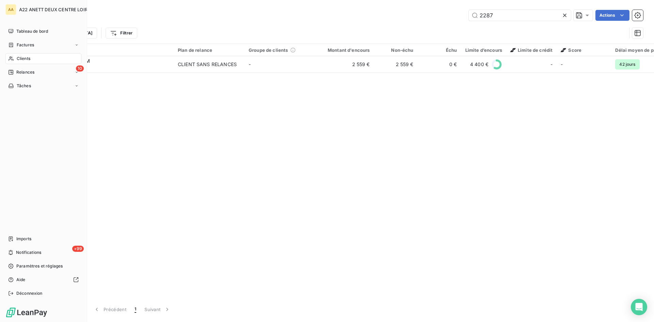
drag, startPoint x: 20, startPoint y: 58, endPoint x: 233, endPoint y: 23, distance: 216.0
click at [20, 58] on span "Clients" at bounding box center [24, 58] width 14 height 6
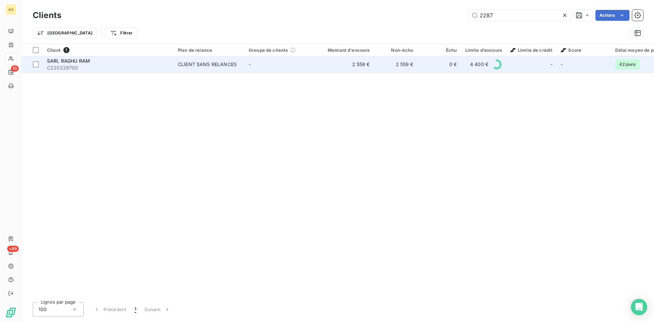
click at [227, 67] on div "CLIENT SANS RELANCES" at bounding box center [207, 64] width 59 height 7
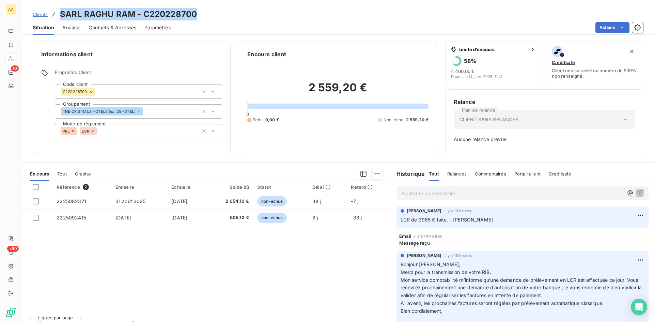
drag, startPoint x: 202, startPoint y: 11, endPoint x: 58, endPoint y: 10, distance: 143.7
click at [58, 10] on div "Clients SARL RAGHU RAM - C220228700" at bounding box center [338, 14] width 632 height 12
copy h3 "SARL RAGHU RAM - C220228700"
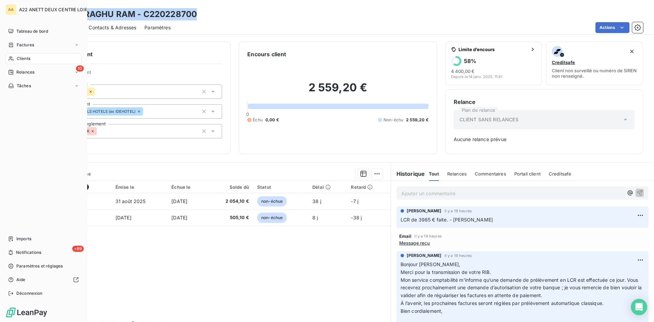
click at [20, 61] on span "Clients" at bounding box center [24, 58] width 14 height 6
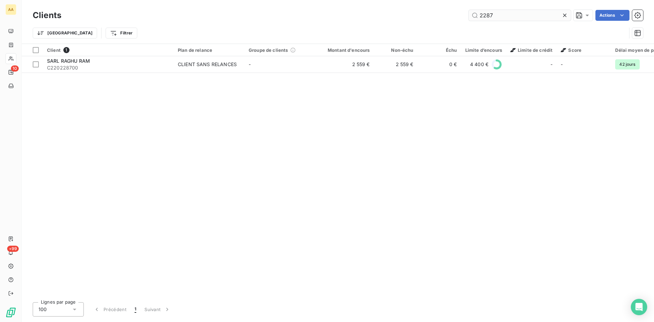
drag, startPoint x: 493, startPoint y: 18, endPoint x: 468, endPoint y: 18, distance: 24.9
click at [468, 18] on input "2287" at bounding box center [519, 15] width 102 height 11
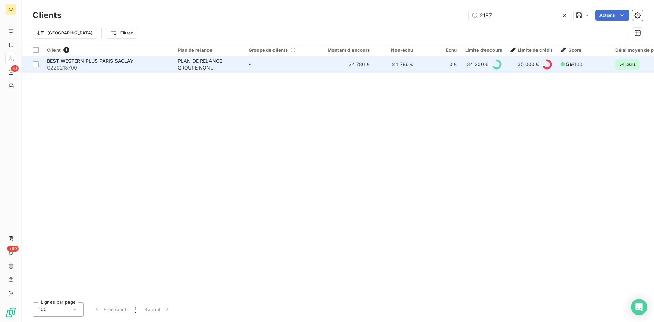
type input "2187"
click at [202, 60] on div "PLAN DE RELANCE GROUPE NON AUTOMATIQUE" at bounding box center [209, 65] width 63 height 14
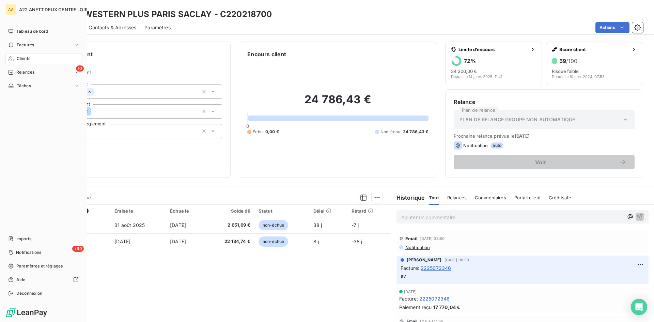
click at [24, 57] on span "Clients" at bounding box center [24, 58] width 14 height 6
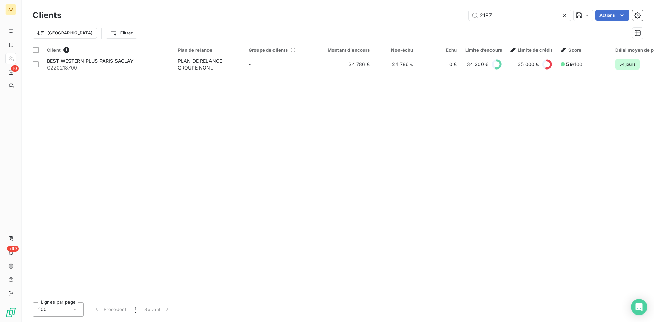
drag, startPoint x: 494, startPoint y: 16, endPoint x: 444, endPoint y: 17, distance: 50.1
click at [446, 17] on div "2187 Actions" at bounding box center [355, 15] width 573 height 11
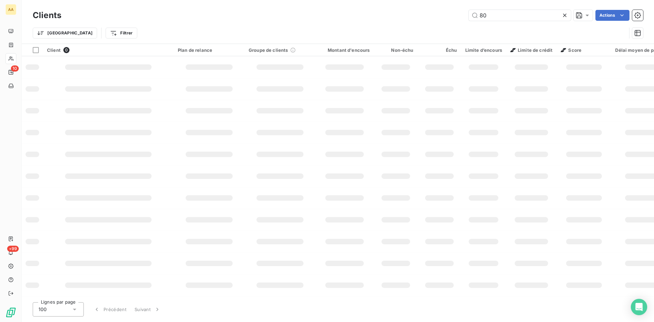
type input "8"
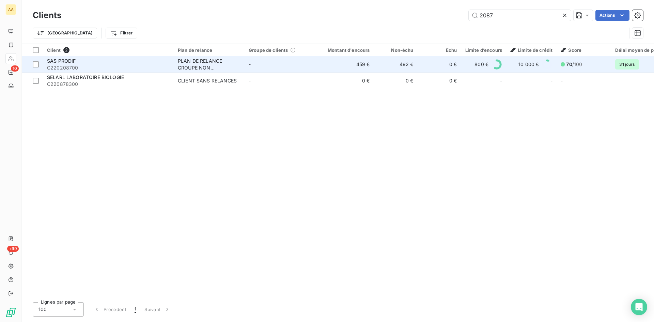
type input "2087"
click at [200, 69] on div "PLAN DE RELANCE GROUPE NON AUTOMATIQUE" at bounding box center [209, 65] width 63 height 14
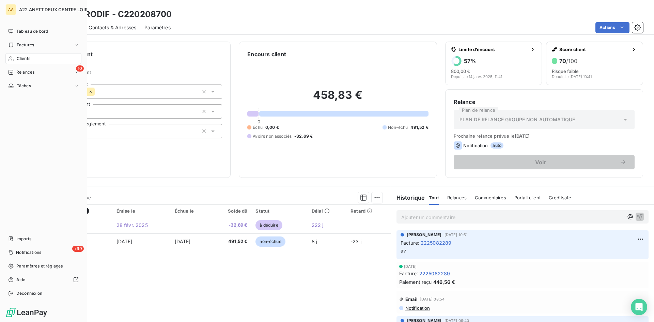
click at [18, 59] on span "Clients" at bounding box center [24, 58] width 14 height 6
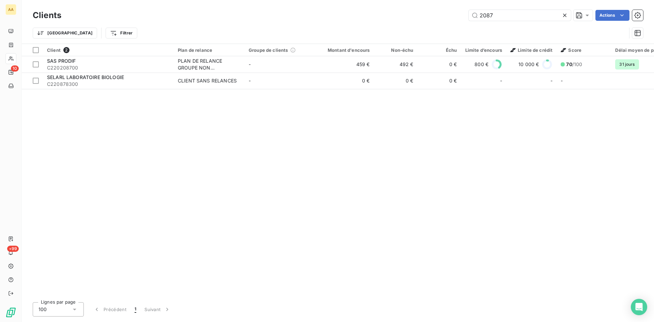
drag, startPoint x: 501, startPoint y: 16, endPoint x: 410, endPoint y: 21, distance: 91.1
click at [410, 21] on div "Clients 2087 Actions" at bounding box center [338, 15] width 610 height 14
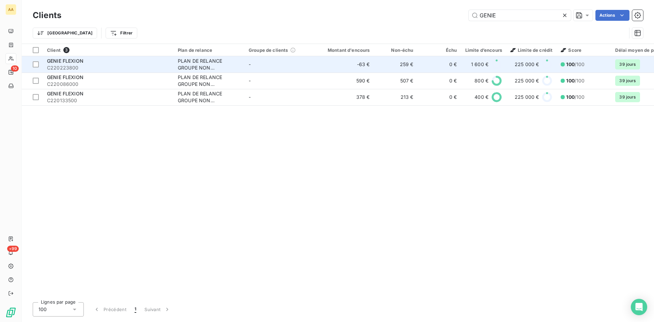
type input "GENIE"
click at [73, 60] on span "GENIE FLEXION" at bounding box center [65, 61] width 36 height 6
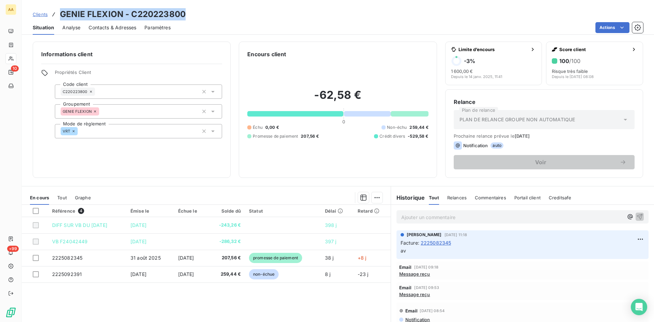
drag, startPoint x: 196, startPoint y: 16, endPoint x: 55, endPoint y: 15, distance: 140.9
click at [55, 15] on div "Clients GENIE FLEXION - C220223800" at bounding box center [338, 14] width 632 height 12
copy h3 "GENIE FLEXION - C220223800"
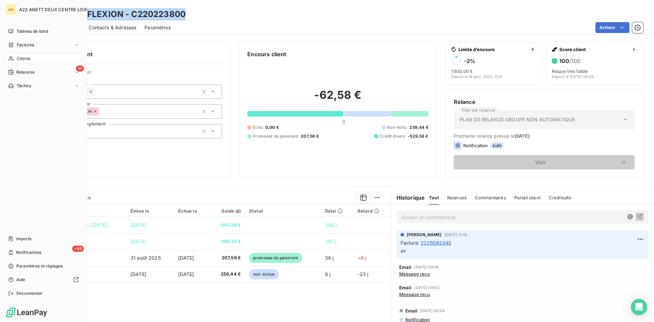
drag, startPoint x: 23, startPoint y: 60, endPoint x: 48, endPoint y: 63, distance: 25.5
click at [23, 60] on span "Clients" at bounding box center [24, 58] width 14 height 6
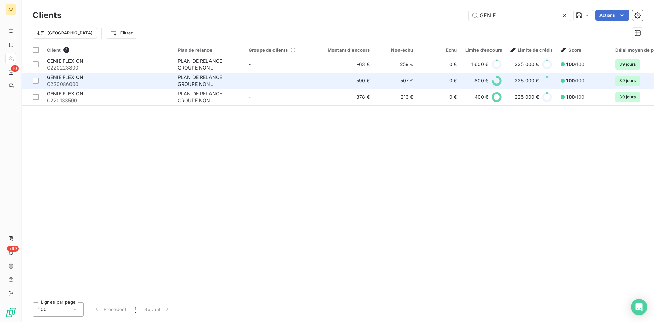
click at [194, 85] on div "PLAN DE RELANCE GROUPE NON AUTOMATIQUE" at bounding box center [209, 81] width 63 height 14
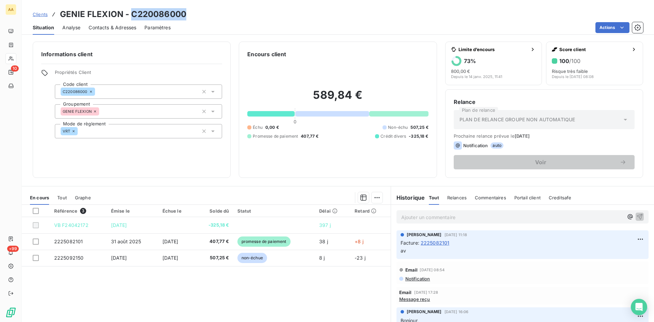
drag, startPoint x: 187, startPoint y: 16, endPoint x: 150, endPoint y: 14, distance: 36.5
click at [130, 12] on div "Clients GENIE FLEXION - C220086000" at bounding box center [338, 14] width 632 height 12
copy h3 "C220086000"
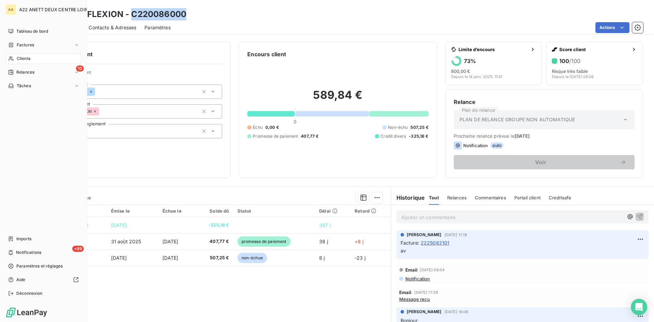
click at [23, 60] on span "Clients" at bounding box center [24, 58] width 14 height 6
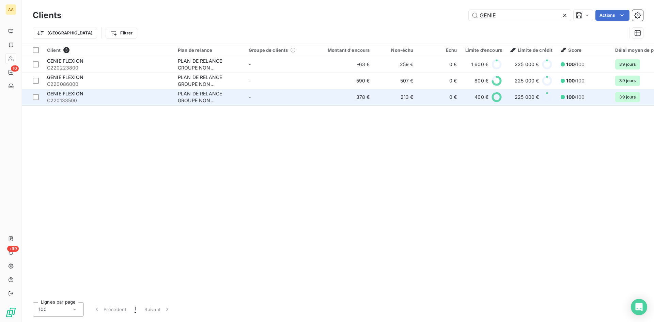
click at [208, 96] on div "PLAN DE RELANCE GROUPE NON AUTOMATIQUE" at bounding box center [209, 97] width 63 height 14
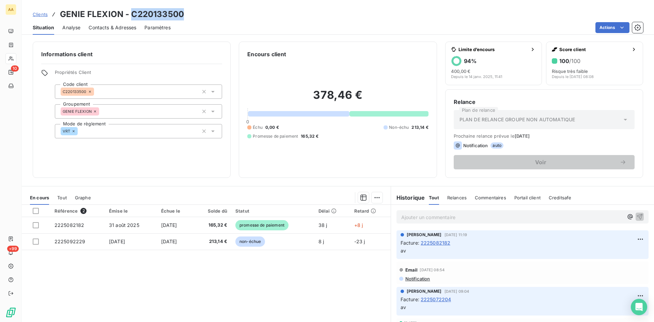
drag, startPoint x: 185, startPoint y: 14, endPoint x: 130, endPoint y: 13, distance: 55.2
click at [130, 13] on div "Clients GENIE FLEXION - C220133500" at bounding box center [338, 14] width 632 height 12
copy h3 "C220133500"
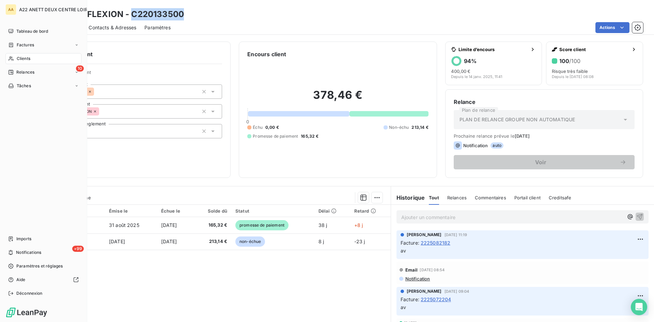
click at [26, 60] on span "Clients" at bounding box center [24, 58] width 14 height 6
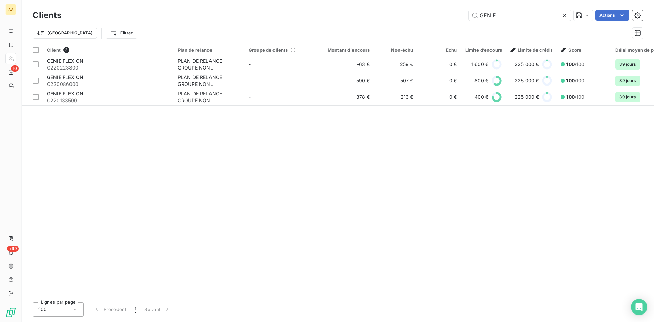
drag, startPoint x: 502, startPoint y: 18, endPoint x: 410, endPoint y: 20, distance: 91.9
click at [410, 20] on div "GENIE Actions" at bounding box center [355, 15] width 573 height 11
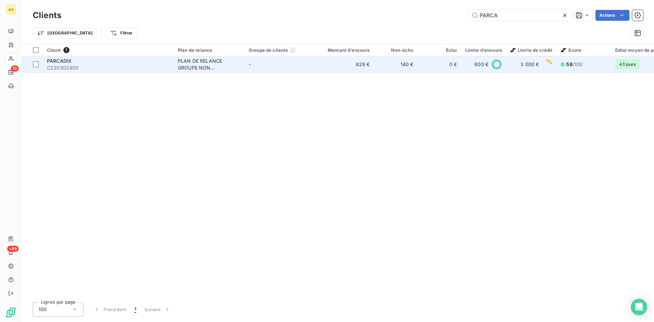
type input "PARCA"
click at [201, 58] on div "PLAN DE RELANCE GROUPE NON AUTOMATIQUE" at bounding box center [209, 65] width 63 height 14
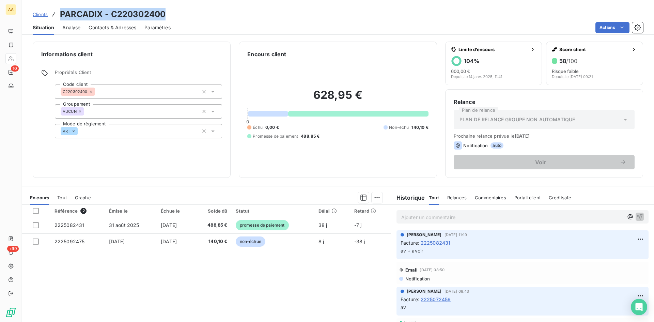
drag, startPoint x: 116, startPoint y: 13, endPoint x: 58, endPoint y: 11, distance: 57.6
click at [58, 11] on div "Clients PARCADIX - C220302400" at bounding box center [338, 14] width 632 height 12
copy h3 "PARCADIX - C220302400"
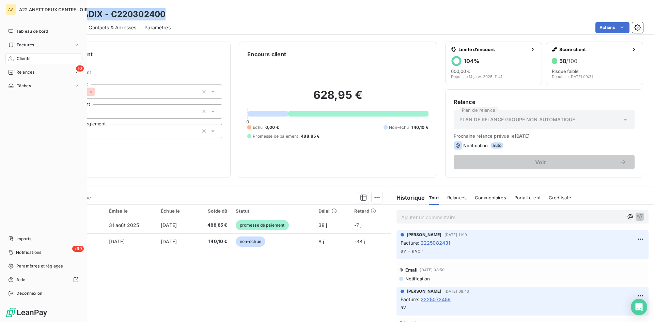
click at [23, 56] on span "Clients" at bounding box center [24, 58] width 14 height 6
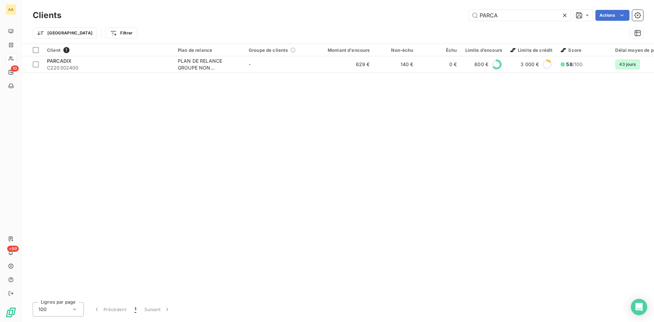
drag, startPoint x: 497, startPoint y: 19, endPoint x: 441, endPoint y: 17, distance: 55.9
click at [441, 17] on div "PARCA Actions" at bounding box center [355, 15] width 573 height 11
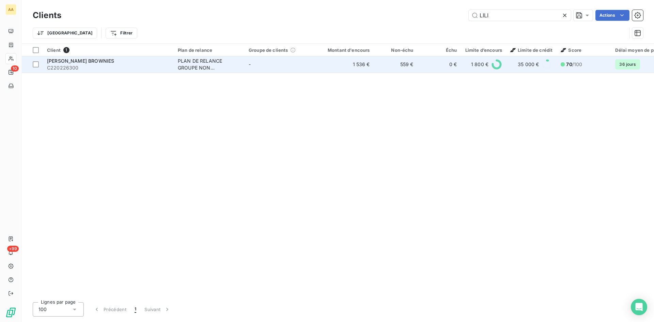
type input "LILI"
click at [209, 66] on div "PLAN DE RELANCE GROUPE NON AUTOMATIQUE" at bounding box center [209, 65] width 63 height 14
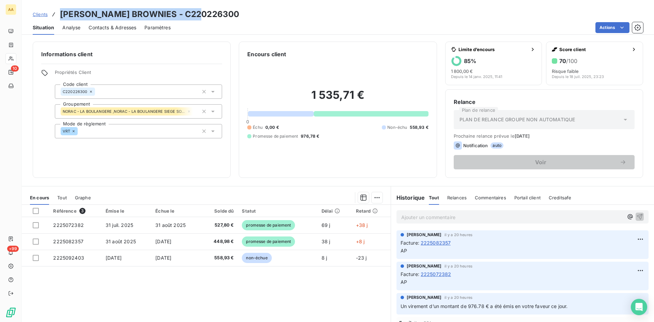
drag, startPoint x: 177, startPoint y: 13, endPoint x: 71, endPoint y: 16, distance: 105.6
click at [58, 14] on div "Clients [PERSON_NAME] BROWNIES - C220226300" at bounding box center [338, 14] width 632 height 12
copy h3 "[PERSON_NAME] BROWNIES - C220226300"
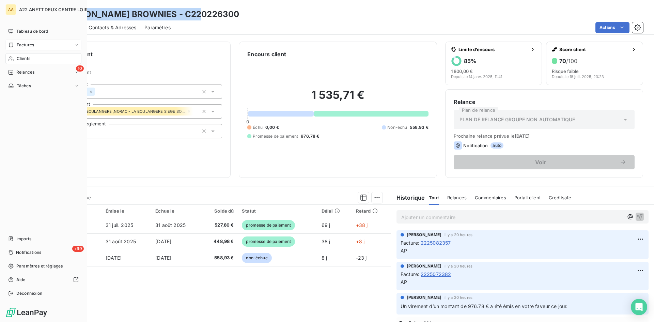
click at [25, 43] on span "Factures" at bounding box center [25, 45] width 17 height 6
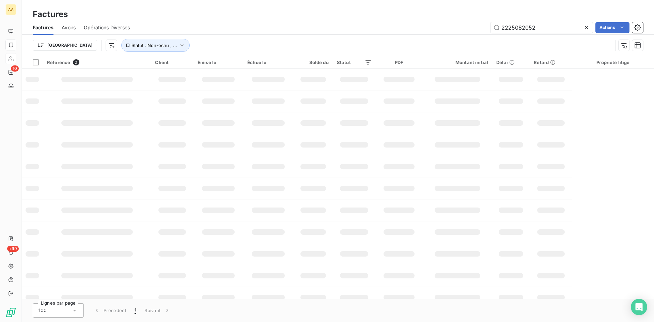
drag, startPoint x: 543, startPoint y: 31, endPoint x: 435, endPoint y: 32, distance: 107.9
click at [435, 32] on div "2225082052 Actions" at bounding box center [390, 27] width 505 height 11
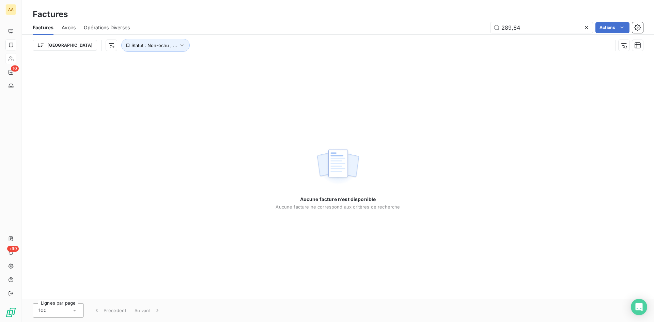
type input "289,64"
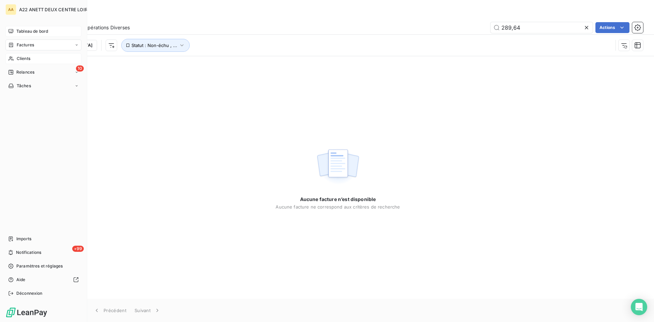
click at [30, 29] on span "Tableau de bord" at bounding box center [32, 31] width 32 height 6
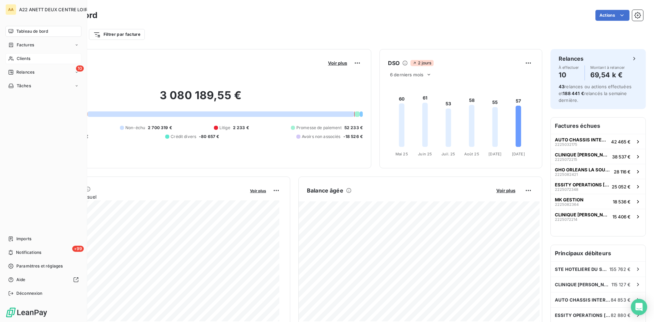
click at [23, 58] on span "Clients" at bounding box center [24, 58] width 14 height 6
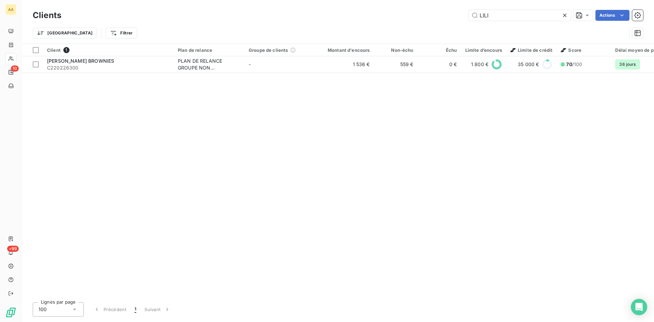
drag, startPoint x: 493, startPoint y: 15, endPoint x: 430, endPoint y: 12, distance: 63.7
click at [430, 12] on div "LILI Actions" at bounding box center [355, 15] width 573 height 11
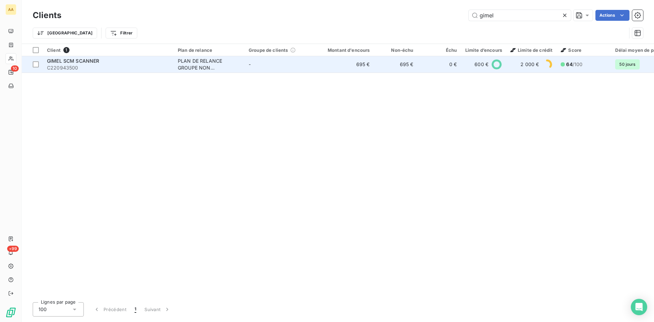
type input "gimel"
click at [200, 64] on div "PLAN DE RELANCE GROUPE NON AUTOMATIQUE" at bounding box center [209, 65] width 63 height 14
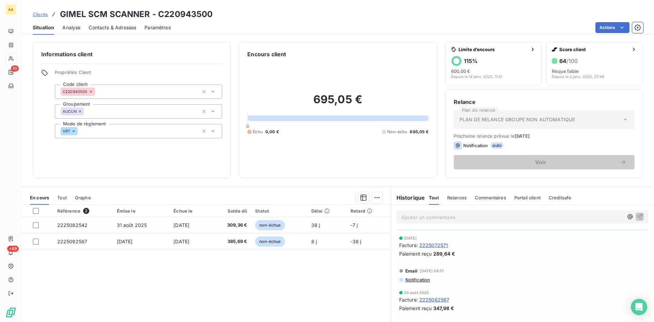
scroll to position [68, 0]
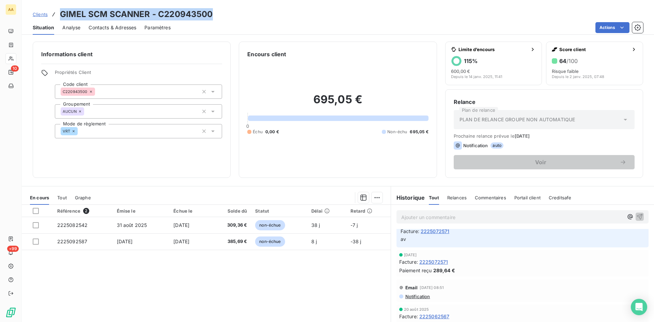
drag, startPoint x: 217, startPoint y: 14, endPoint x: 61, endPoint y: 13, distance: 156.3
click at [61, 13] on div "Clients GIMEL SCM SCANNER - C220943500" at bounding box center [338, 14] width 632 height 12
copy h3 "GIMEL SCM SCANNER - C220943500"
click at [412, 215] on p "Ajouter un commentaire ﻿" at bounding box center [512, 217] width 222 height 9
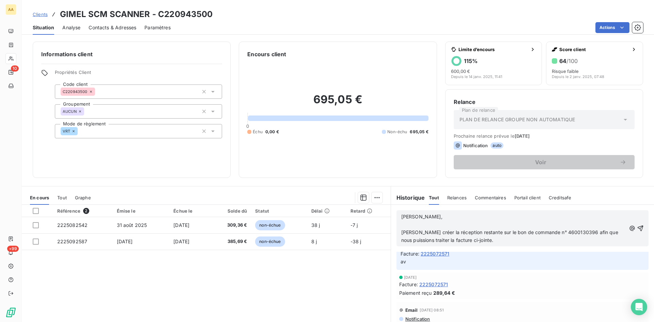
scroll to position [91, 0]
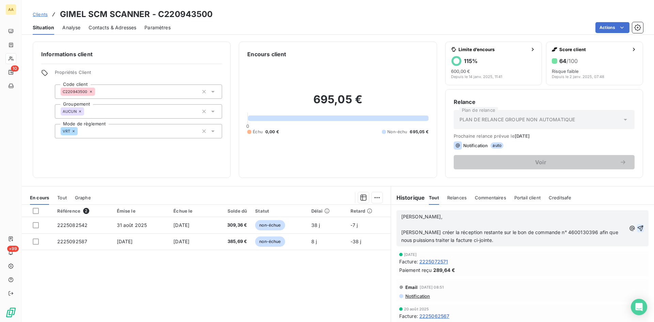
click at [637, 225] on icon "button" at bounding box center [640, 228] width 7 height 7
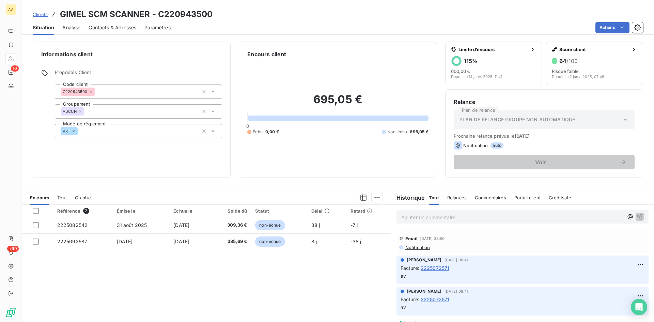
scroll to position [0, 0]
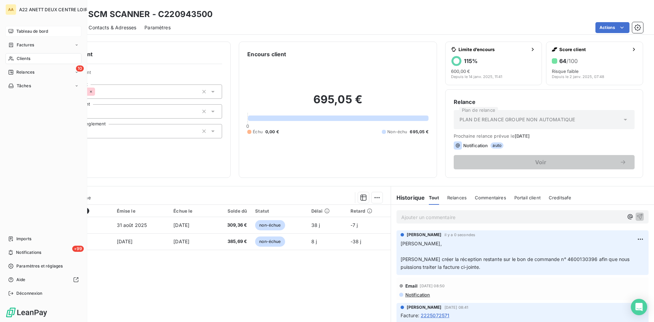
click at [38, 32] on span "Tableau de bord" at bounding box center [32, 31] width 32 height 6
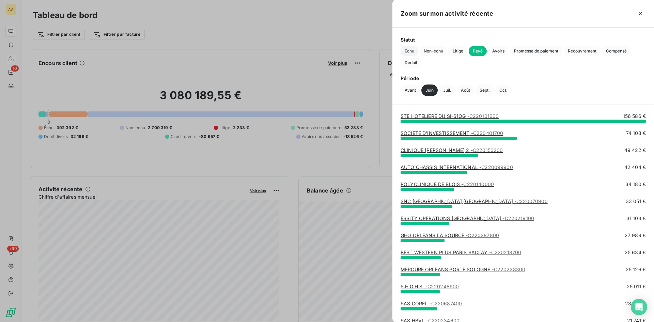
click at [412, 51] on span "Échu" at bounding box center [409, 51] width 18 height 10
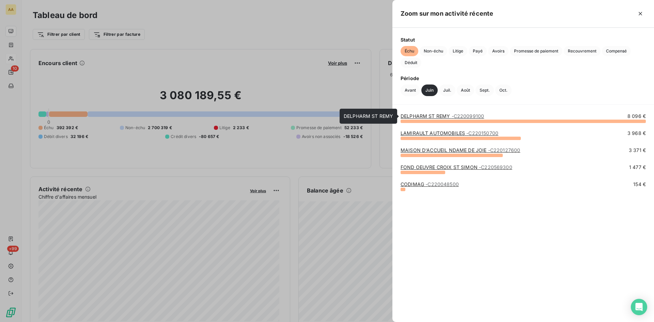
click at [436, 115] on link "DELPHARM ST REMY - C220099100" at bounding box center [441, 116] width 83 height 6
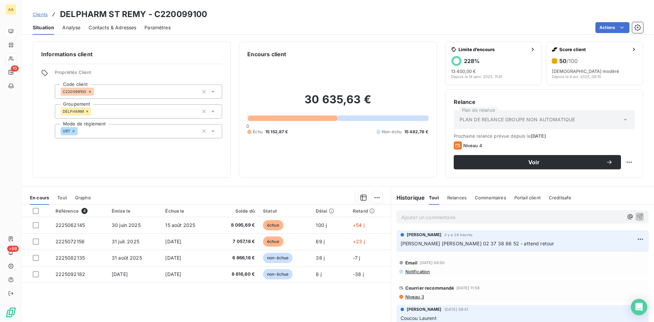
scroll to position [68, 0]
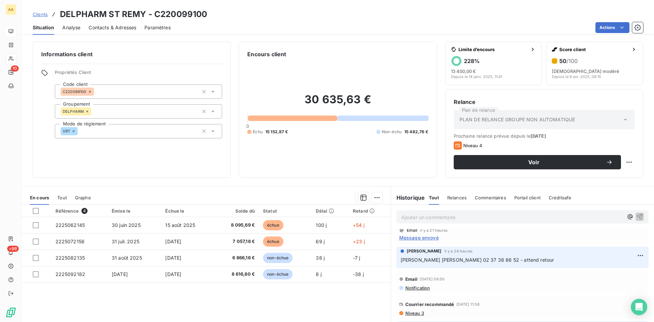
click at [414, 241] on span "Message envoyé" at bounding box center [418, 237] width 39 height 7
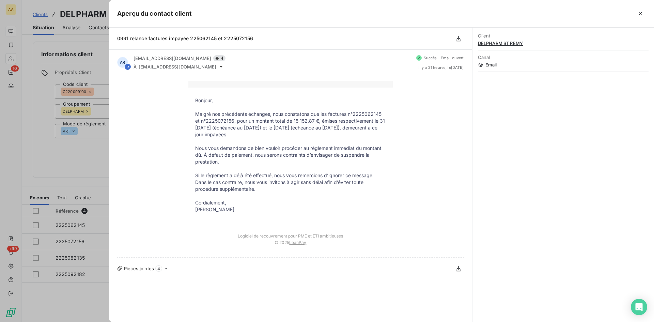
drag, startPoint x: 238, startPoint y: 211, endPoint x: 193, endPoint y: 147, distance: 78.8
click at [193, 147] on tbody "Bonjour, Malgré nos précédents échanges, nous constatons que les factures n°222…" at bounding box center [290, 158] width 204 height 123
click at [62, 155] on div at bounding box center [327, 161] width 654 height 322
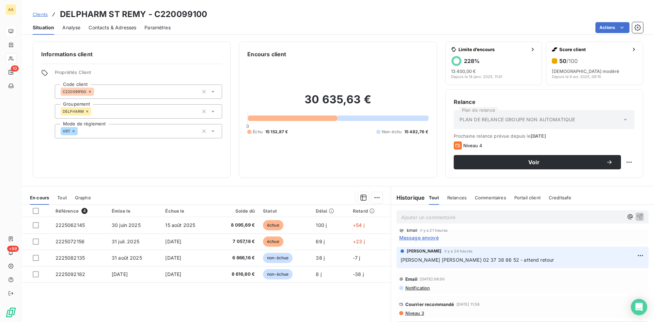
click at [405, 215] on p "Ajouter un commentaire ﻿" at bounding box center [512, 217] width 222 height 9
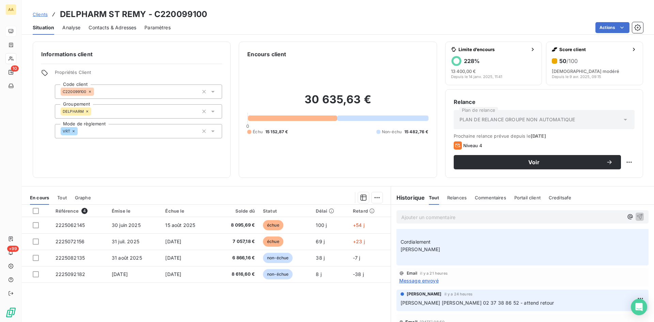
scroll to position [0, 0]
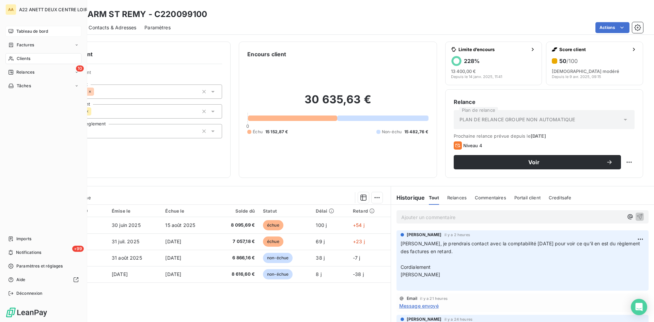
click at [21, 55] on span "Clients" at bounding box center [24, 58] width 14 height 6
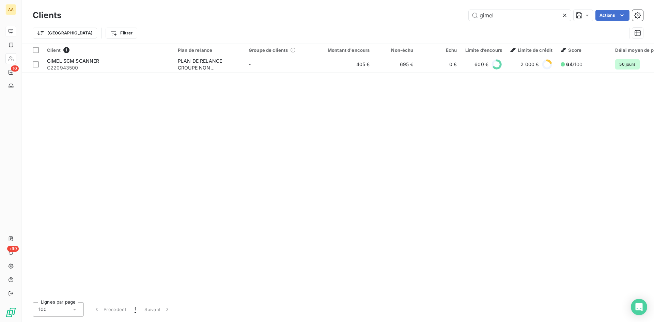
drag, startPoint x: 494, startPoint y: 16, endPoint x: 450, endPoint y: 16, distance: 44.3
click at [450, 16] on div "gimel Actions" at bounding box center [355, 15] width 573 height 11
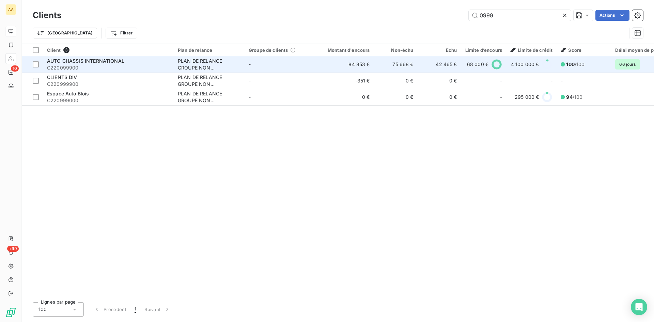
type input "0999"
click at [206, 67] on div "PLAN DE RELANCE GROUPE NON AUTOMATIQUE" at bounding box center [209, 65] width 63 height 14
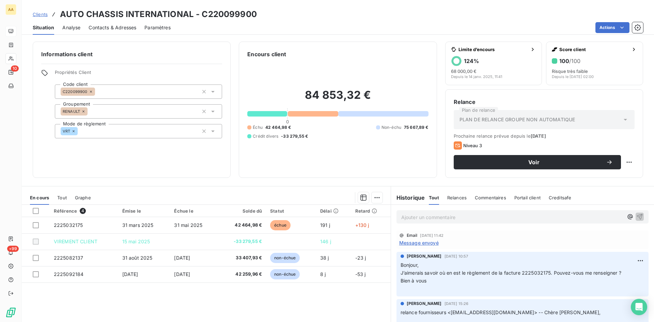
click at [419, 217] on p "Ajouter un commentaire ﻿" at bounding box center [512, 217] width 222 height 9
drag, startPoint x: 466, startPoint y: 217, endPoint x: 386, endPoint y: 210, distance: 80.2
click at [397, 213] on div "relance fournisseurs <[EMAIL_ADDRESS][DOMAIN_NAME]>" at bounding box center [522, 216] width 252 height 13
click at [536, 221] on div "relance fournisseurs <[EMAIL_ADDRESS][DOMAIN_NAME]>" at bounding box center [522, 216] width 252 height 13
drag, startPoint x: 535, startPoint y: 216, endPoint x: 396, endPoint y: 215, distance: 139.6
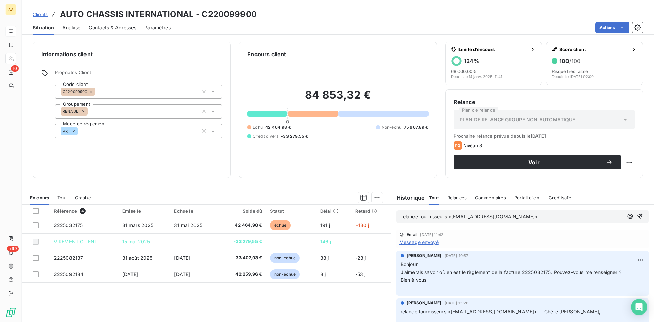
click at [396, 215] on div "relance fournisseurs <[EMAIL_ADDRESS][DOMAIN_NAME]>" at bounding box center [522, 216] width 252 height 13
click at [401, 217] on p "Ajouter un commentaire ﻿" at bounding box center [512, 217] width 222 height 9
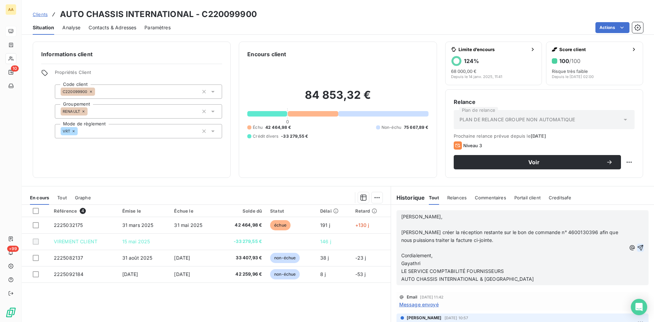
click at [637, 245] on icon "button" at bounding box center [640, 247] width 7 height 7
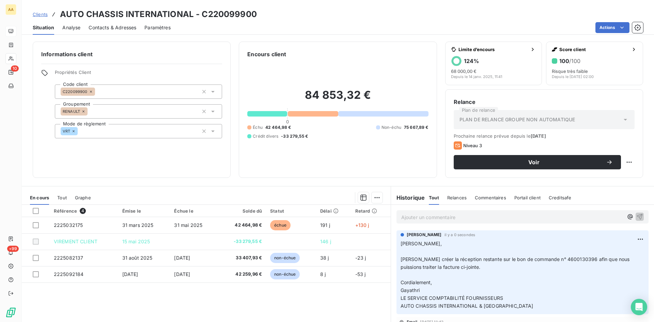
click at [419, 217] on p "Ajouter un commentaire ﻿" at bounding box center [512, 217] width 222 height 9
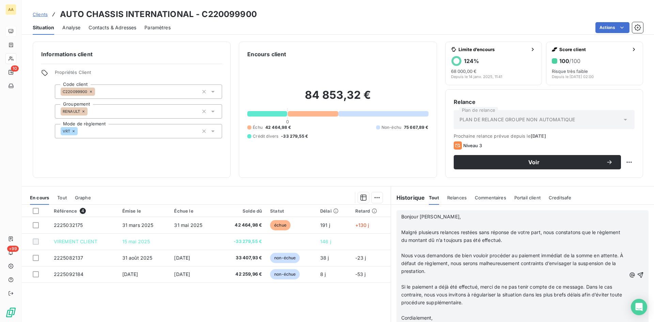
click at [637, 273] on icon "button" at bounding box center [640, 274] width 7 height 7
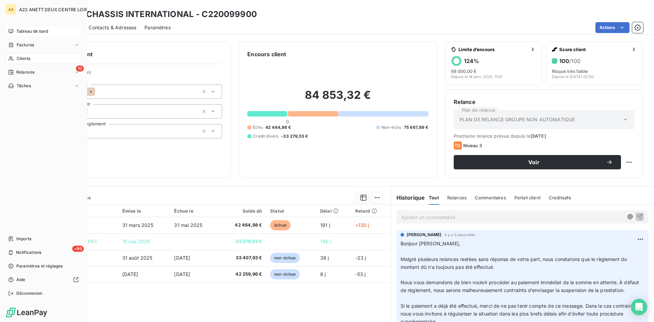
click at [23, 61] on span "Clients" at bounding box center [24, 58] width 14 height 6
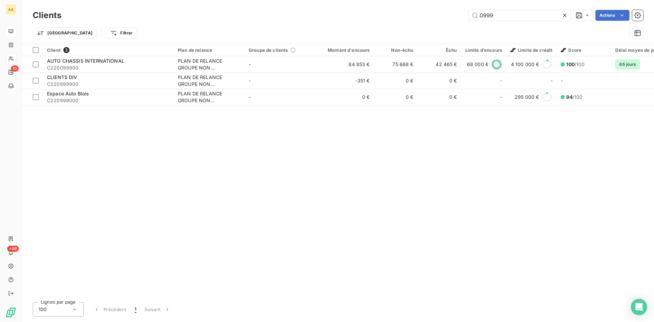
drag, startPoint x: 503, startPoint y: 18, endPoint x: 440, endPoint y: 18, distance: 63.3
click at [440, 18] on div "0999 Actions" at bounding box center [355, 15] width 573 height 11
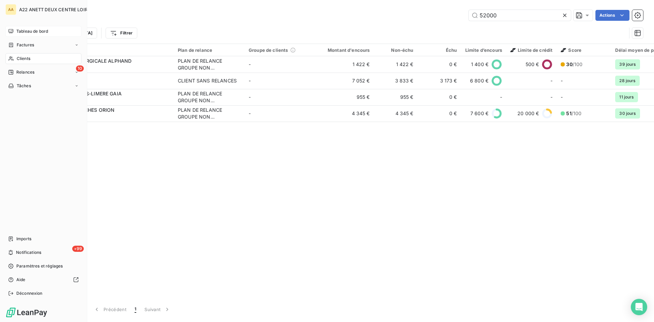
click at [24, 57] on span "Clients" at bounding box center [24, 58] width 14 height 6
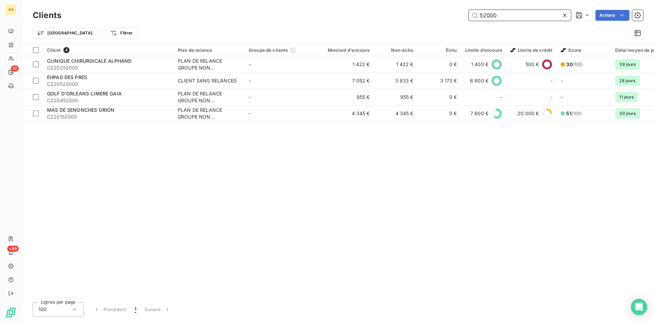
drag, startPoint x: 489, startPoint y: 15, endPoint x: 472, endPoint y: 16, distance: 17.1
click at [472, 16] on input "52000" at bounding box center [519, 15] width 102 height 11
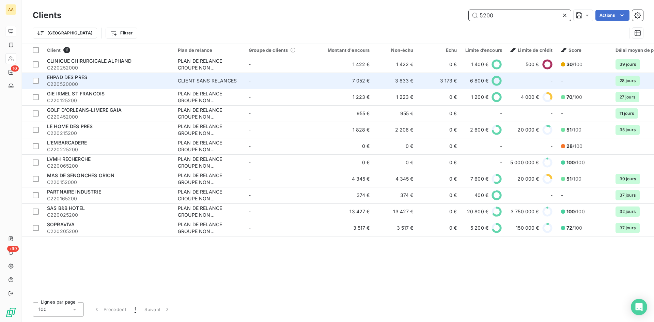
type input "5200"
click at [212, 83] on div "CLIENT SANS RELANCES" at bounding box center [207, 80] width 59 height 7
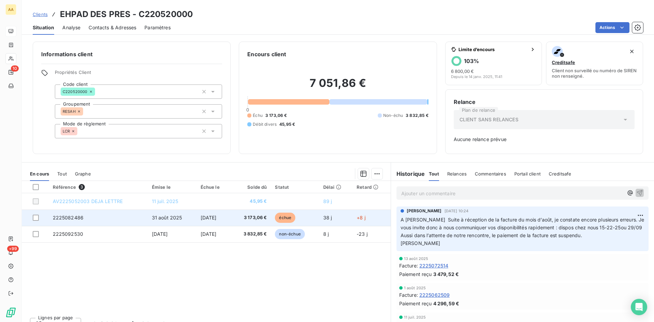
click at [74, 215] on span "2225082486" at bounding box center [68, 217] width 31 height 6
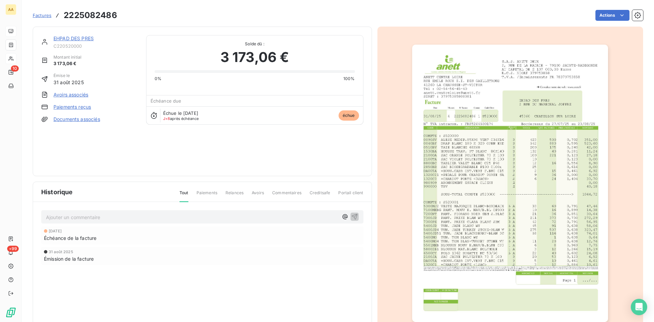
click at [85, 40] on link "EHPAD DES PRES" at bounding box center [73, 38] width 40 height 6
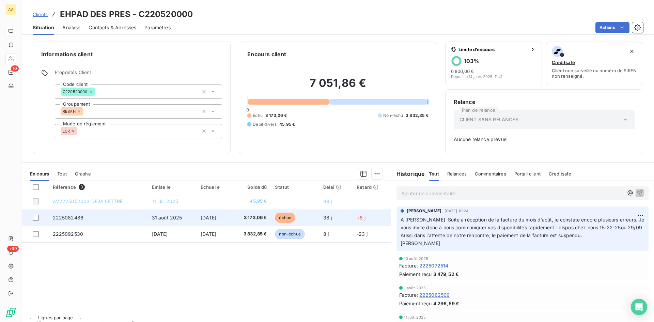
click at [63, 218] on span "2225082486" at bounding box center [68, 217] width 31 height 6
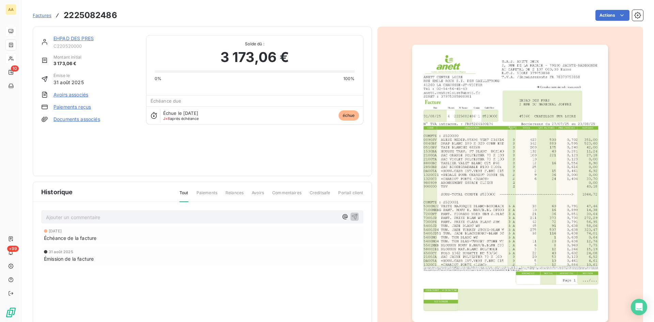
click at [463, 189] on img "button" at bounding box center [510, 183] width 196 height 277
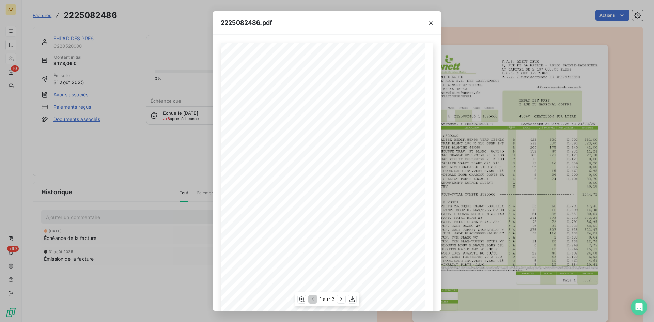
scroll to position [29, 0]
click at [341, 298] on icon "button" at bounding box center [341, 298] width 7 height 7
click at [170, 152] on div "2225082486.pdf S.A.S. ANETT DEUX [STREET_ADDRESS] AU CAPITAL DE 2 107 000,00 Eu…" at bounding box center [327, 161] width 654 height 322
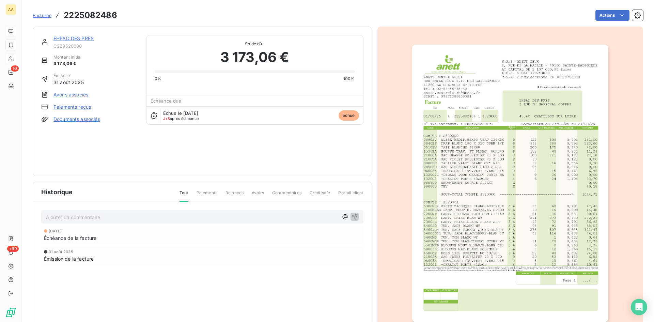
click at [77, 38] on link "EHPAD DES PRES" at bounding box center [73, 38] width 40 height 6
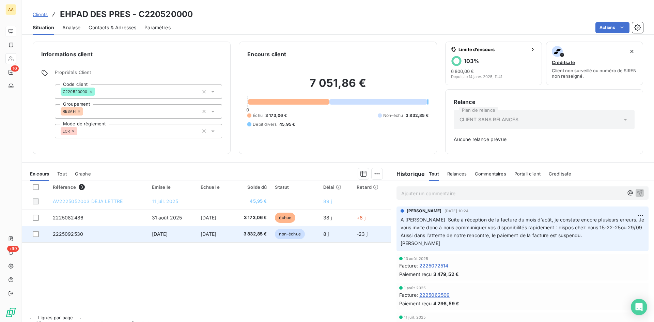
click at [60, 233] on span "2225092530" at bounding box center [68, 234] width 31 height 6
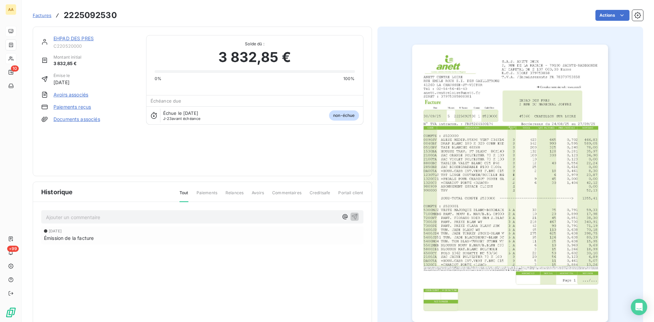
click at [506, 167] on img "button" at bounding box center [510, 183] width 196 height 277
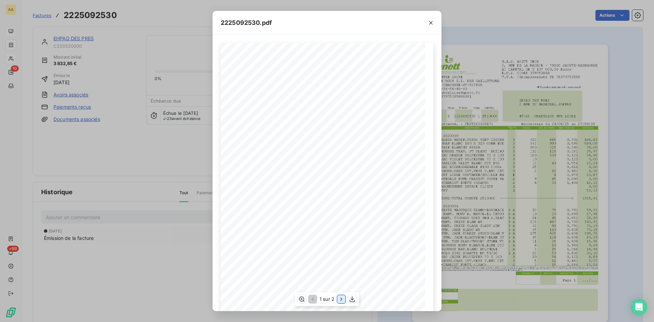
click at [340, 300] on icon "button" at bounding box center [341, 298] width 7 height 7
click at [80, 36] on div "2225092530.pdf S.A.S. ANETT DEUX [STREET_ADDRESS] AU CAPITAL DE 2 107 000,00 Eu…" at bounding box center [327, 161] width 654 height 322
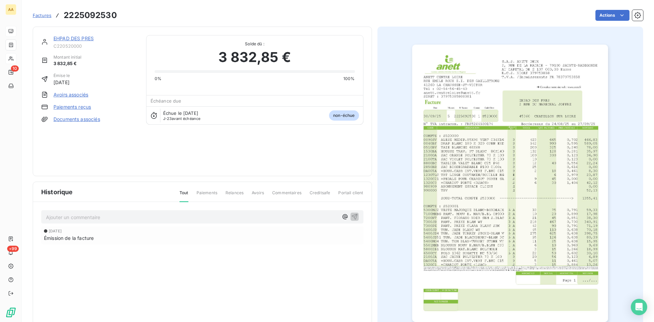
click at [79, 37] on link "EHPAD DES PRES" at bounding box center [73, 38] width 40 height 6
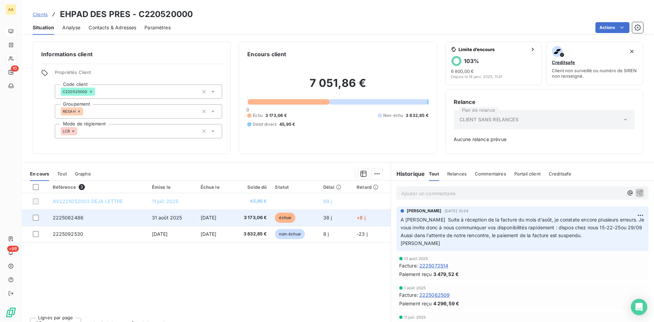
click at [72, 220] on span "2225082486" at bounding box center [68, 217] width 31 height 6
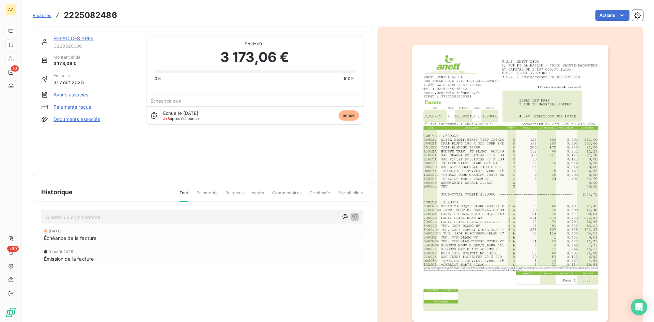
click at [502, 184] on img "button" at bounding box center [510, 183] width 196 height 277
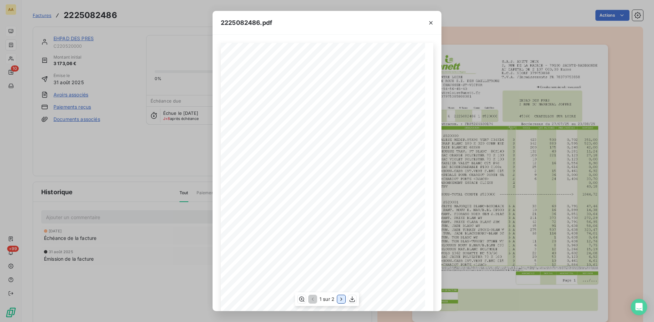
click at [340, 297] on icon "button" at bounding box center [341, 298] width 7 height 7
click at [432, 22] on icon "button" at bounding box center [430, 22] width 7 height 7
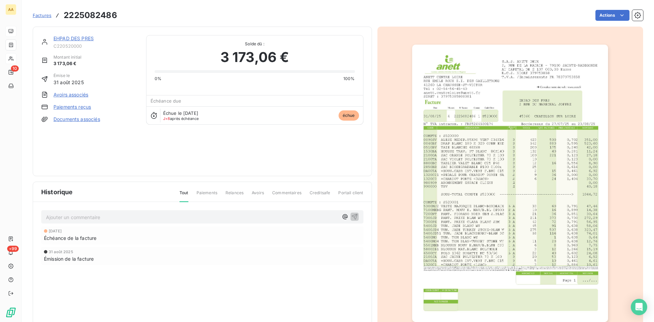
click at [71, 37] on link "EHPAD DES PRES" at bounding box center [73, 38] width 40 height 6
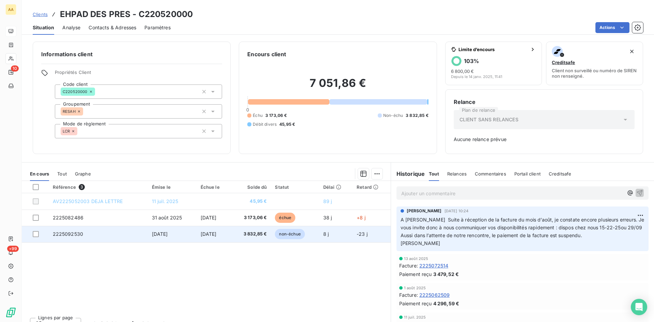
click at [66, 231] on span "2225092530" at bounding box center [68, 234] width 31 height 6
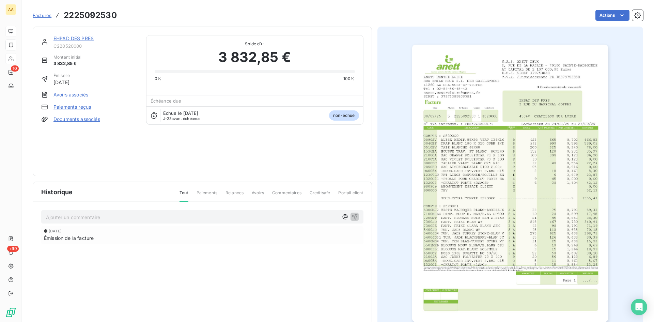
click at [464, 157] on img "button" at bounding box center [510, 183] width 196 height 277
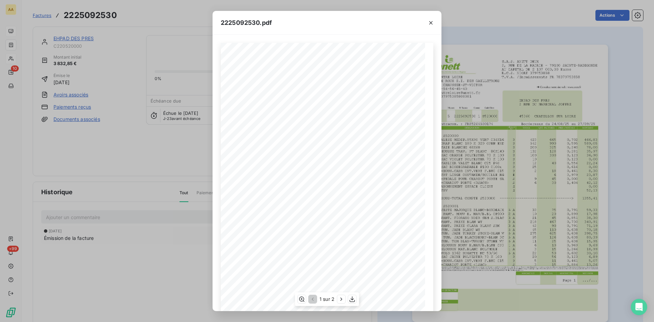
click at [298, 190] on span "ABONNEMENT ESPACE CLIENT" at bounding box center [282, 191] width 54 height 4
click at [341, 297] on icon "button" at bounding box center [341, 298] width 7 height 7
drag, startPoint x: 431, startPoint y: 23, endPoint x: 284, endPoint y: 0, distance: 148.5
click at [431, 23] on icon "button" at bounding box center [430, 22] width 3 height 3
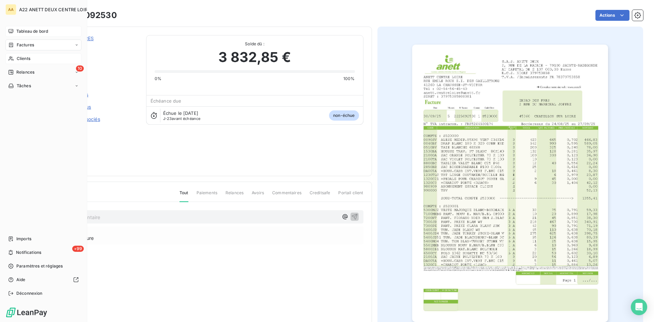
click at [28, 56] on span "Clients" at bounding box center [24, 58] width 14 height 6
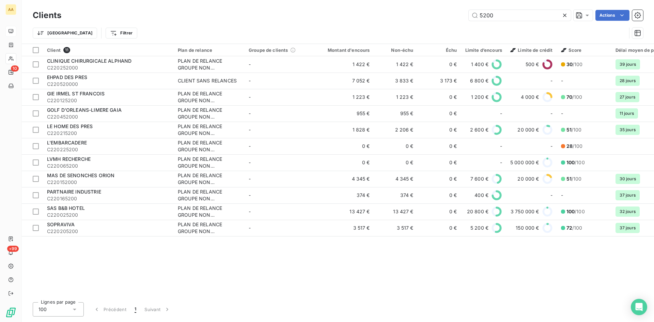
drag, startPoint x: 497, startPoint y: 14, endPoint x: 455, endPoint y: 16, distance: 42.2
click at [455, 16] on div "5200 Actions" at bounding box center [355, 15] width 573 height 11
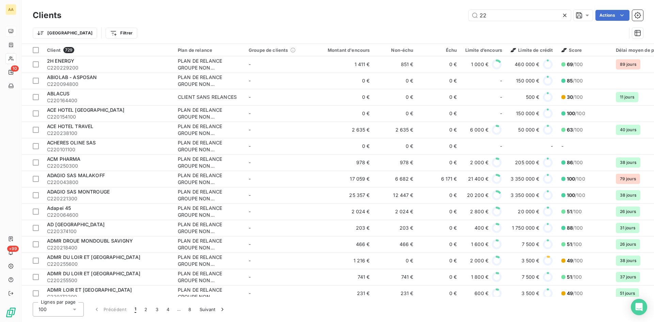
type input "2"
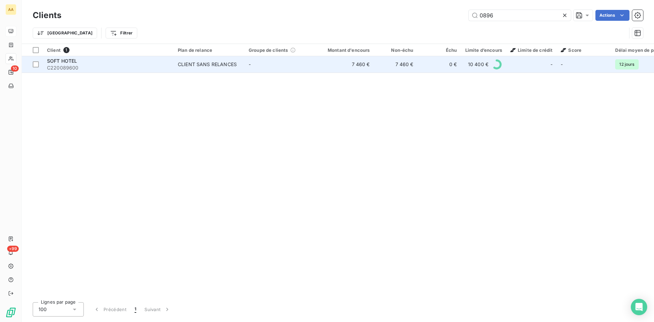
type input "0896"
click at [222, 66] on div "CLIENT SANS RELANCES" at bounding box center [207, 64] width 59 height 7
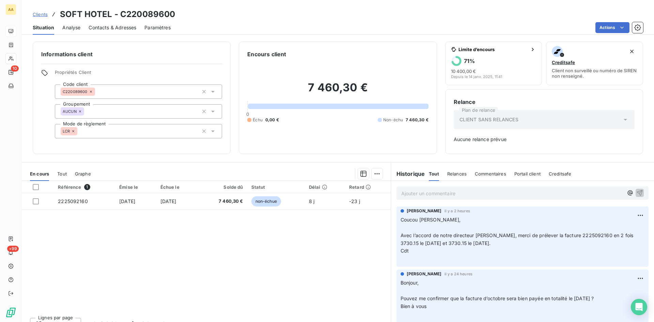
click at [405, 191] on p "Ajouter un commentaire ﻿" at bounding box center [512, 193] width 222 height 9
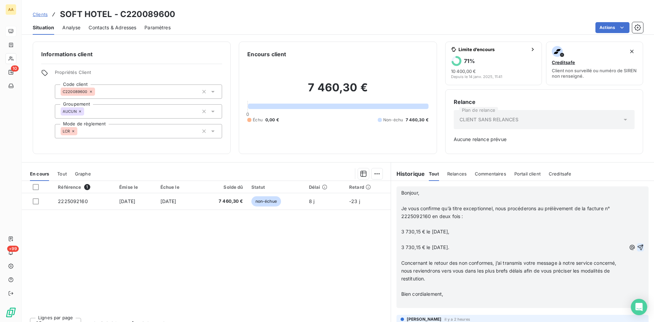
click at [637, 244] on icon "button" at bounding box center [640, 247] width 7 height 7
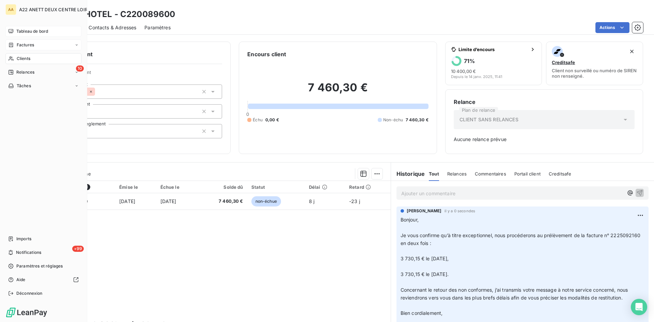
drag, startPoint x: 18, startPoint y: 56, endPoint x: 54, endPoint y: 48, distance: 36.9
click at [18, 56] on span "Clients" at bounding box center [24, 58] width 14 height 6
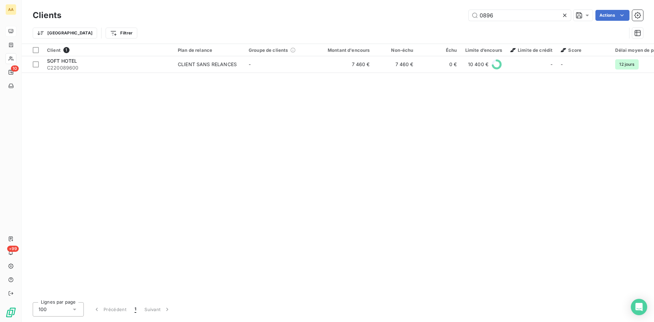
drag, startPoint x: 471, startPoint y: 21, endPoint x: 466, endPoint y: 21, distance: 5.2
click at [466, 21] on div "Clients 0896 Actions" at bounding box center [338, 15] width 610 height 14
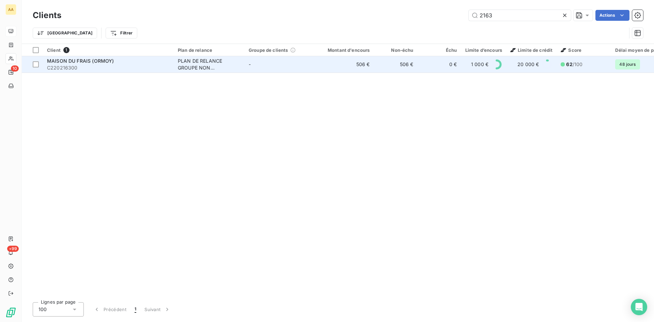
type input "2163"
click at [195, 70] on div "PLAN DE RELANCE GROUPE NON AUTOMATIQUE" at bounding box center [209, 65] width 63 height 14
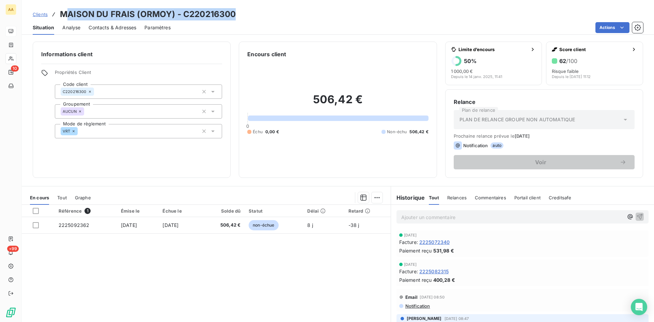
drag, startPoint x: 254, startPoint y: 15, endPoint x: 66, endPoint y: 12, distance: 187.9
click at [66, 12] on div "Clients MAISON DU FRAIS (ORMOY) - C220216300" at bounding box center [338, 14] width 632 height 12
drag, startPoint x: 66, startPoint y: 12, endPoint x: 112, endPoint y: 6, distance: 45.9
click at [66, 11] on h3 "MAISON DU FRAIS (ORMOY) - C220216300" at bounding box center [148, 14] width 176 height 12
click at [240, 8] on div "Clients MAISON DU FRAIS (ORMOY) - C220216300" at bounding box center [338, 14] width 632 height 12
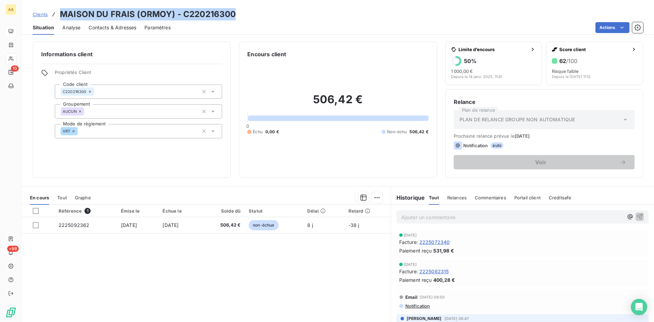
drag, startPoint x: 235, startPoint y: 16, endPoint x: 62, endPoint y: 13, distance: 173.3
click at [62, 13] on div "Clients MAISON DU FRAIS (ORMOY) - C220216300" at bounding box center [338, 14] width 632 height 12
click at [420, 215] on p "Ajouter un commentaire ﻿" at bounding box center [512, 217] width 222 height 9
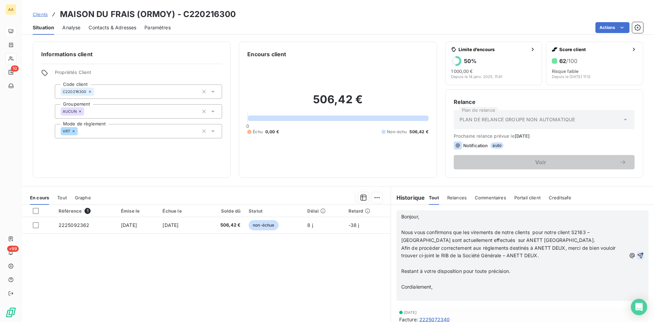
click at [637, 255] on icon "button" at bounding box center [640, 255] width 7 height 7
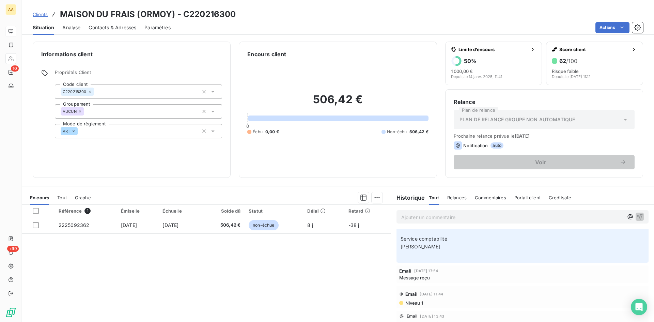
scroll to position [238, 0]
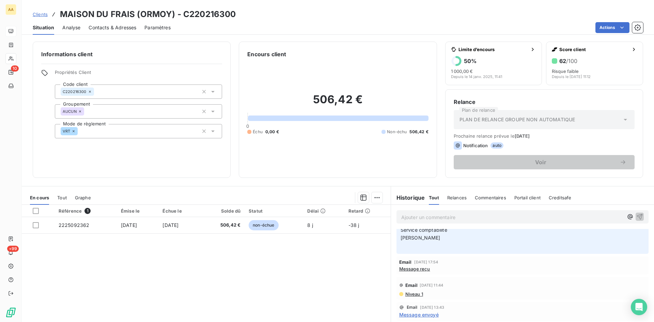
click at [414, 270] on span "Message reçu" at bounding box center [414, 268] width 31 height 5
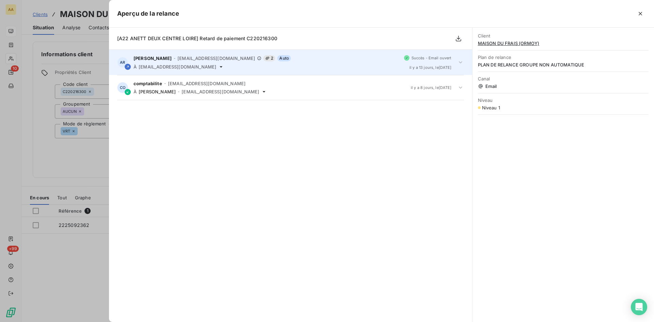
click at [194, 65] on span "[EMAIL_ADDRESS][DOMAIN_NAME]" at bounding box center [178, 66] width 78 height 5
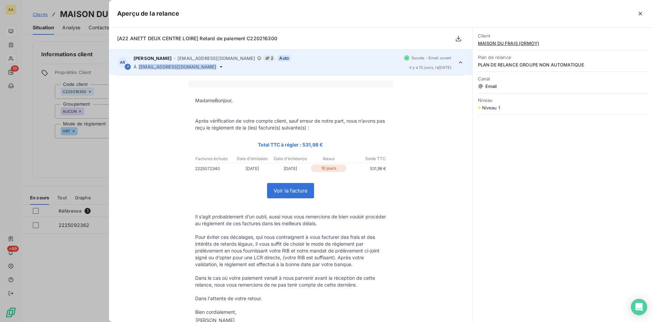
drag, startPoint x: 192, startPoint y: 70, endPoint x: 139, endPoint y: 66, distance: 53.3
click at [139, 66] on div "À [EMAIL_ADDRESS][DOMAIN_NAME]" at bounding box center [265, 66] width 265 height 5
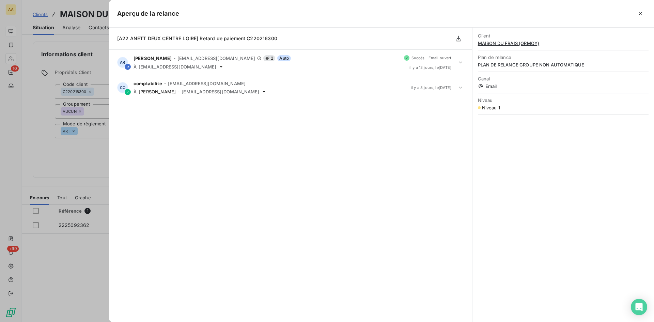
click at [56, 150] on div at bounding box center [327, 161] width 654 height 322
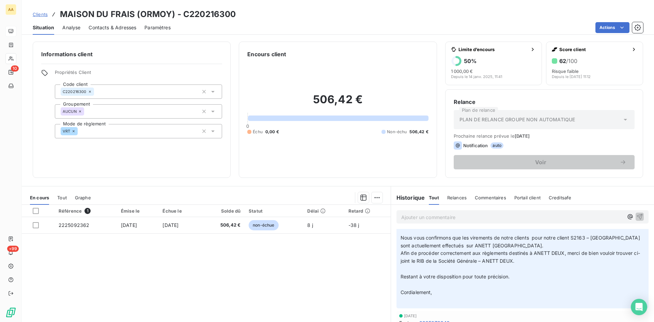
scroll to position [0, 0]
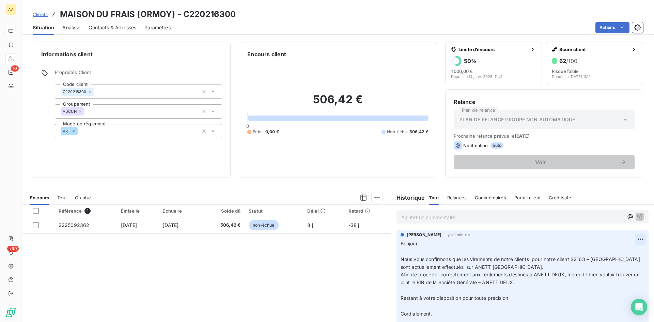
click at [630, 238] on html "AA 10 +99 Clients MAISON DU FRAIS (ORMOY) - C220216300 Situation Analyse Contac…" at bounding box center [327, 161] width 654 height 322
click at [610, 253] on div "Editer" at bounding box center [613, 254] width 38 height 11
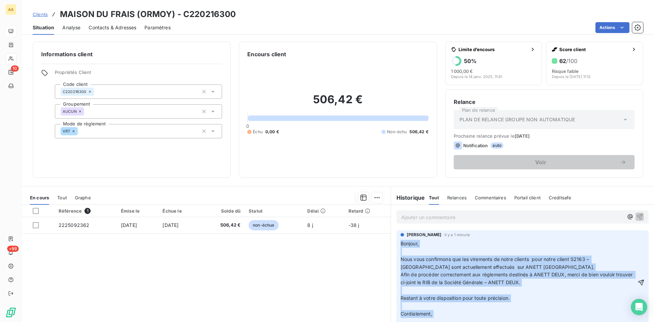
drag, startPoint x: 449, startPoint y: 252, endPoint x: 366, endPoint y: 197, distance: 100.1
click at [365, 195] on div "En cours Tout Graphe Référence 1 Émise le Échue le Solde dû Statut Délai Retard…" at bounding box center [338, 271] width 632 height 170
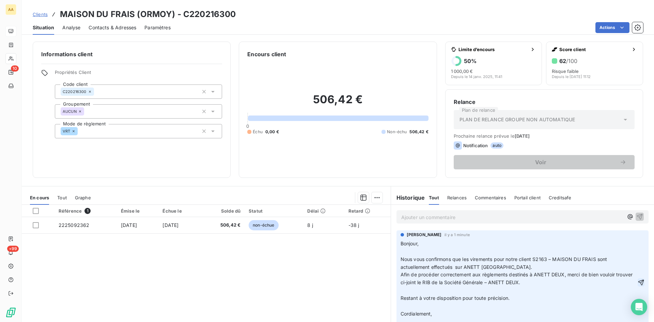
click at [637, 283] on icon "button" at bounding box center [640, 282] width 7 height 7
